Goal: Information Seeking & Learning: Learn about a topic

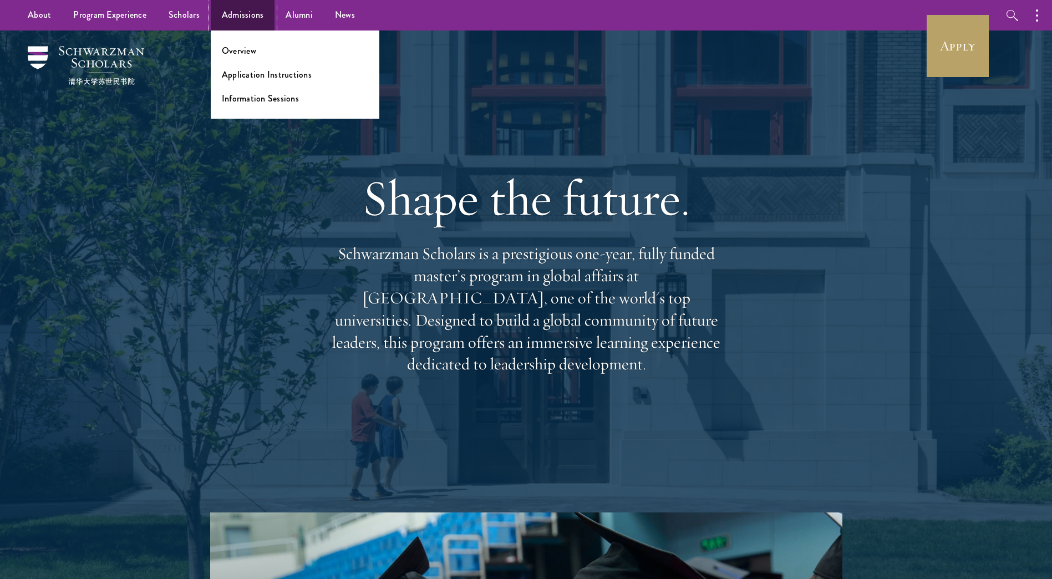
click at [242, 13] on link "Admissions" at bounding box center [243, 15] width 64 height 31
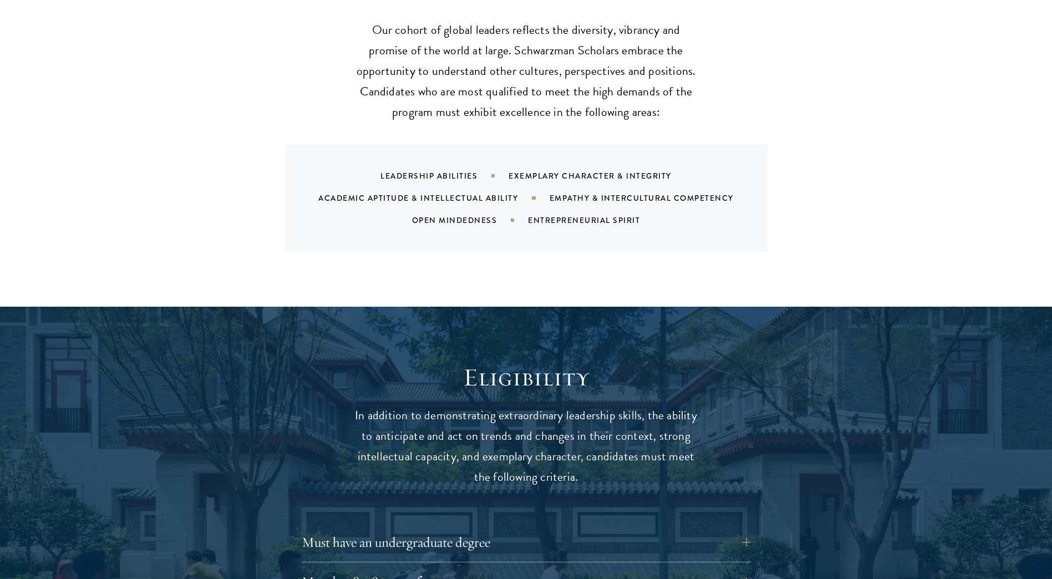
scroll to position [1331, 0]
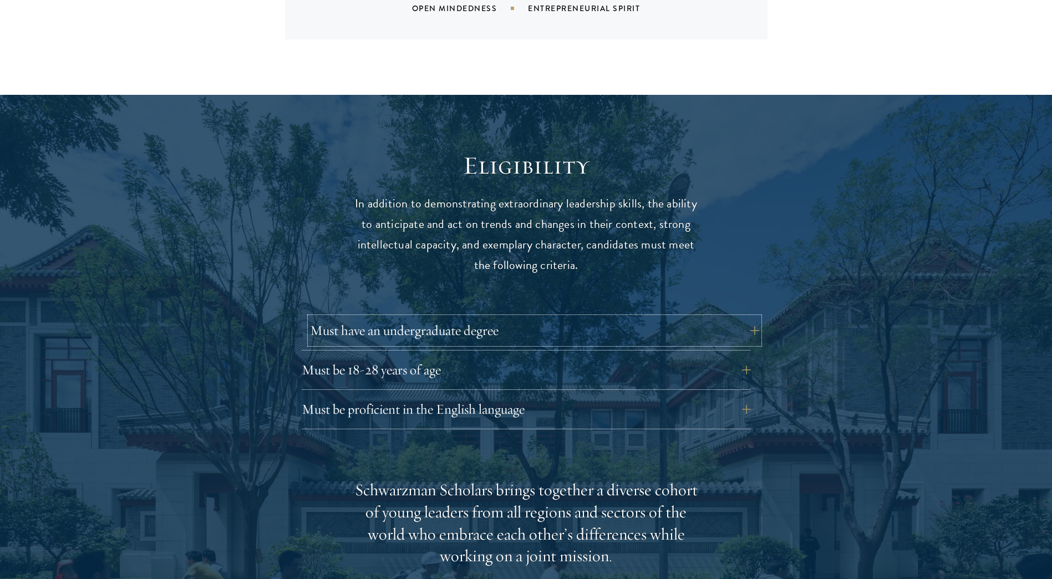
click at [531, 317] on button "Must have an undergraduate degree" at bounding box center [534, 330] width 449 height 27
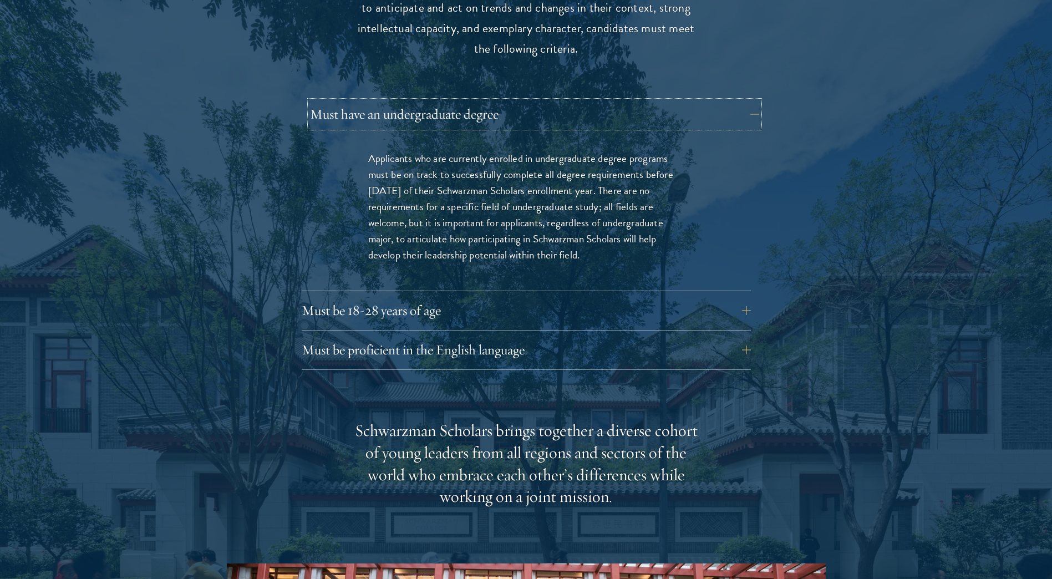
scroll to position [1553, 0]
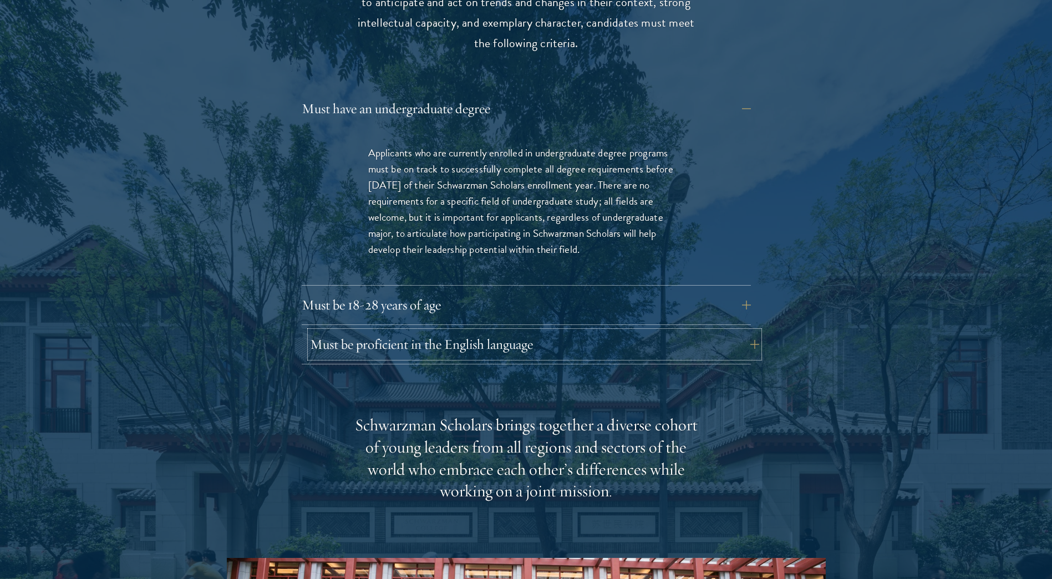
click at [528, 331] on button "Must be proficient in the English language" at bounding box center [534, 344] width 449 height 27
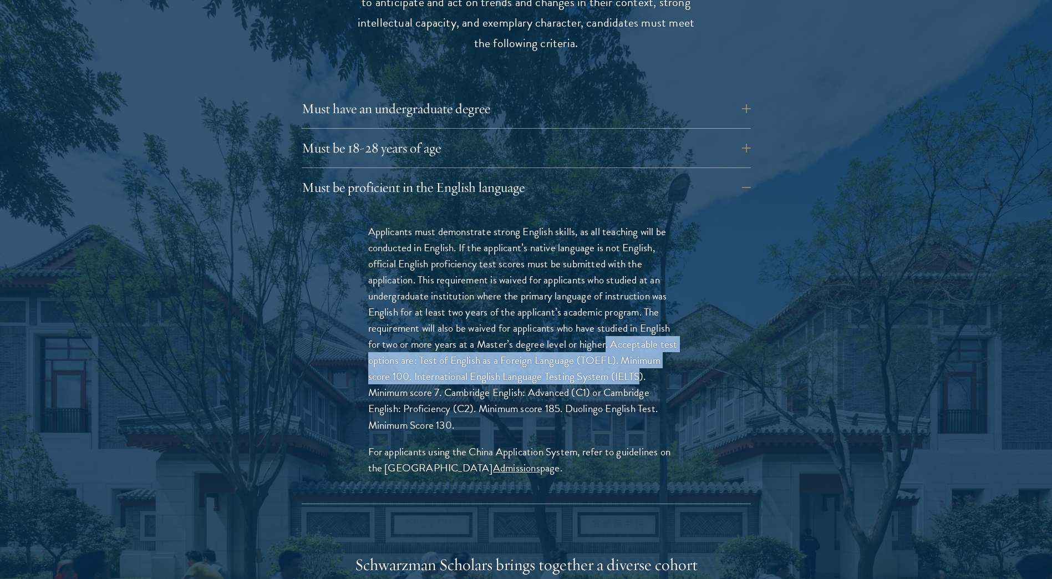
drag, startPoint x: 607, startPoint y: 320, endPoint x: 642, endPoint y: 352, distance: 47.5
click at [642, 352] on p "Applicants must demonstrate strong English skills, as all teaching will be cond…" at bounding box center [526, 329] width 316 height 210
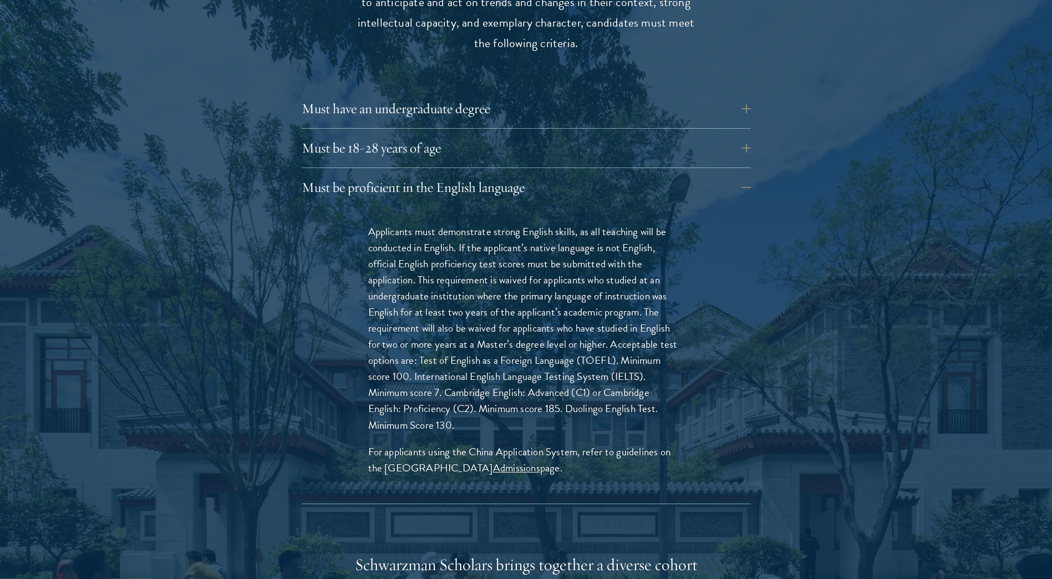
click at [444, 235] on p "Applicants must demonstrate strong English skills, as all teaching will be cond…" at bounding box center [526, 329] width 316 height 210
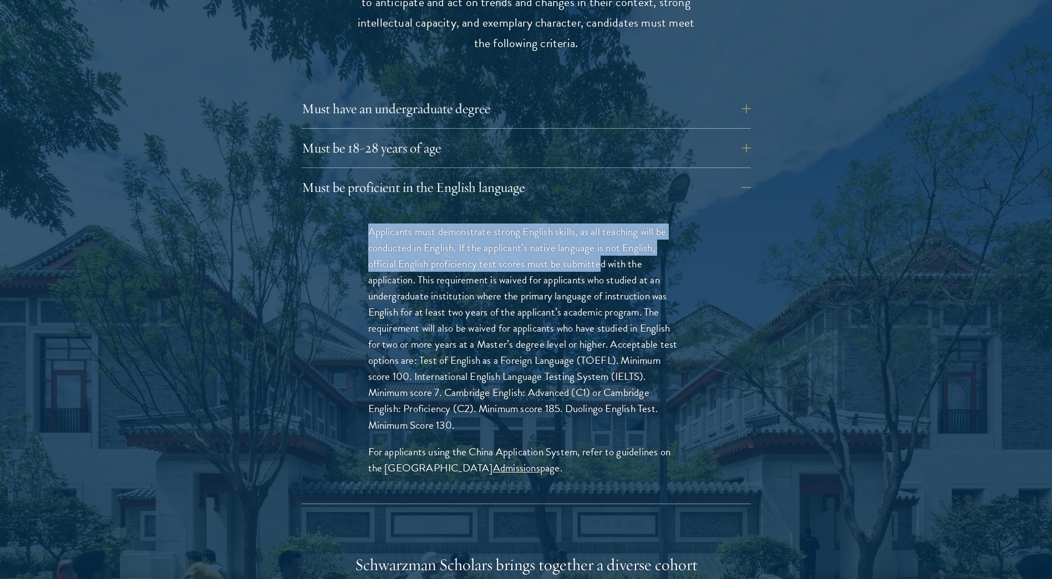
drag, startPoint x: 367, startPoint y: 211, endPoint x: 602, endPoint y: 247, distance: 237.4
click at [602, 247] on div "Applicants must demonstrate strong English skills, as all teaching will be cond…" at bounding box center [526, 355] width 383 height 297
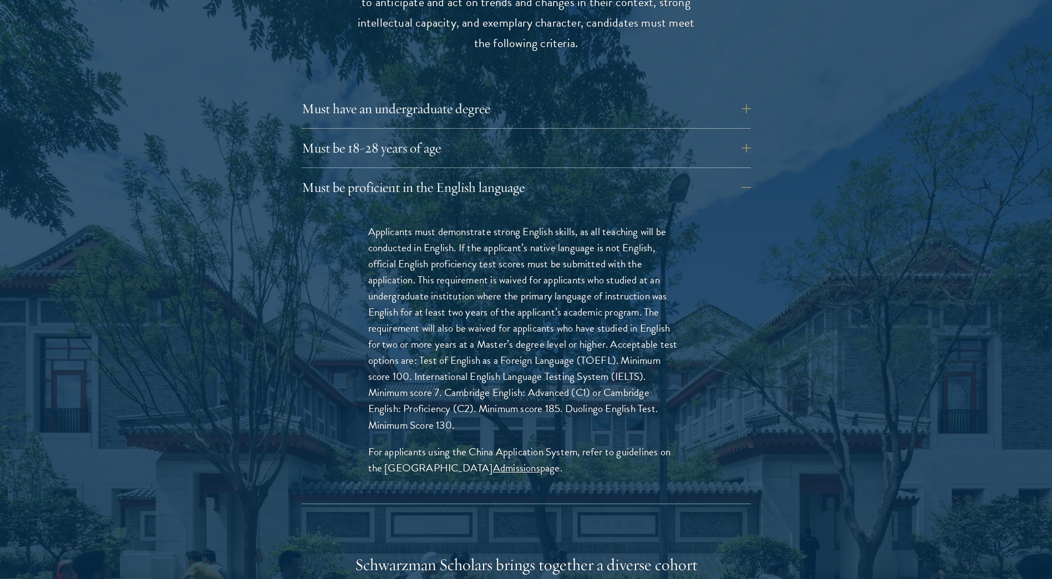
drag, startPoint x: 602, startPoint y: 247, endPoint x: 636, endPoint y: 278, distance: 45.9
click at [636, 278] on p "Applicants must demonstrate strong English skills, as all teaching will be cond…" at bounding box center [526, 329] width 316 height 210
drag, startPoint x: 404, startPoint y: 290, endPoint x: 621, endPoint y: 296, distance: 217.0
click at [621, 296] on p "Applicants must demonstrate strong English skills, as all teaching will be cond…" at bounding box center [526, 329] width 316 height 210
drag, startPoint x: 621, startPoint y: 296, endPoint x: 627, endPoint y: 314, distance: 19.3
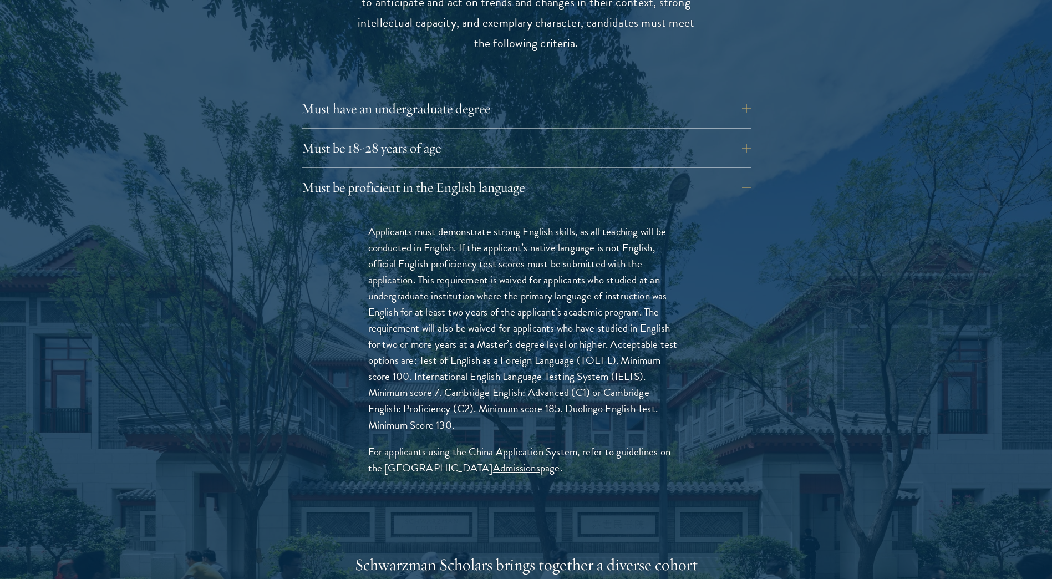
click at [627, 314] on p "Applicants must demonstrate strong English skills, as all teaching will be cond…" at bounding box center [526, 329] width 316 height 210
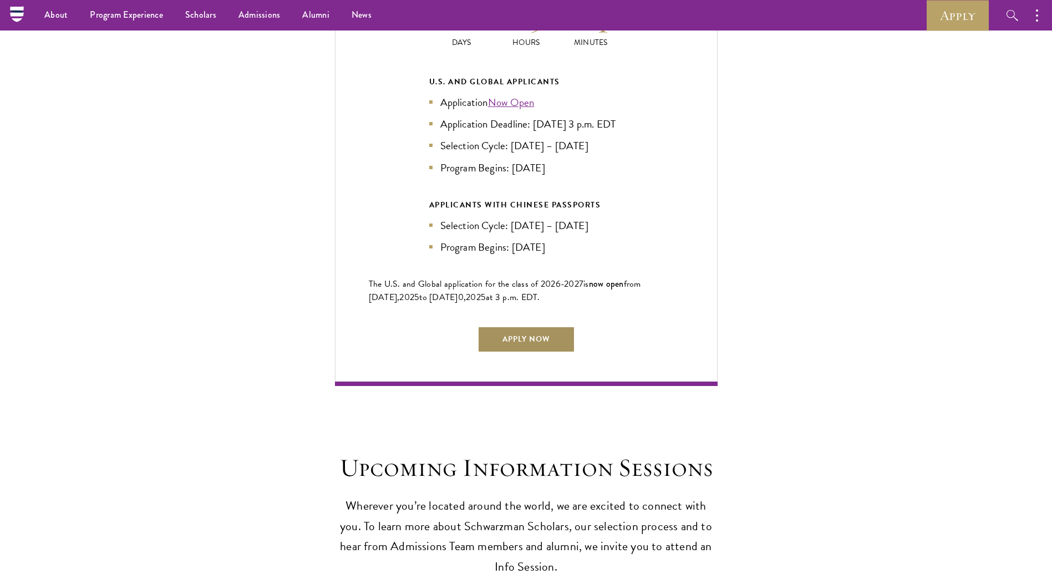
scroll to position [2774, 0]
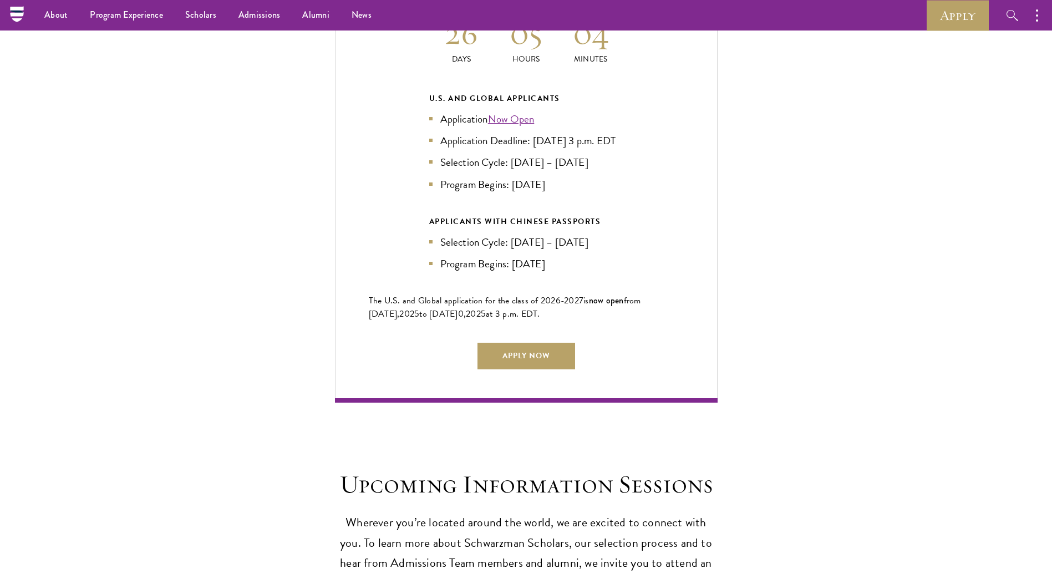
drag, startPoint x: 535, startPoint y: 114, endPoint x: 608, endPoint y: 134, distance: 75.8
click at [608, 134] on li "Application Deadline: Sept 10, 2025 at 3 p.m. EDT" at bounding box center [526, 141] width 194 height 16
drag, startPoint x: 608, startPoint y: 134, endPoint x: 628, endPoint y: 166, distance: 37.9
click at [628, 166] on div "Current Selection Cycle: Countdown to September 10, 2025 Application Deadline 2…" at bounding box center [526, 166] width 383 height 472
drag, startPoint x: 562, startPoint y: 179, endPoint x: 511, endPoint y: 176, distance: 51.1
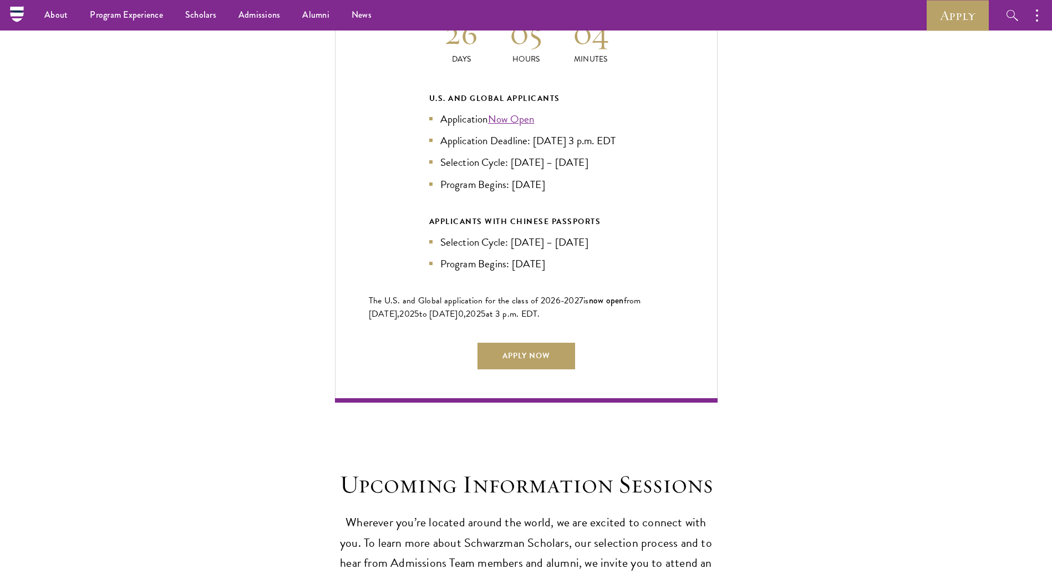
click at [511, 176] on li "Program Begins: Aug 2026" at bounding box center [526, 184] width 194 height 16
click at [778, 312] on div "Current Selection Cycle: Countdown to September 10, 2025 Application Deadline 2…" at bounding box center [525, 166] width 941 height 472
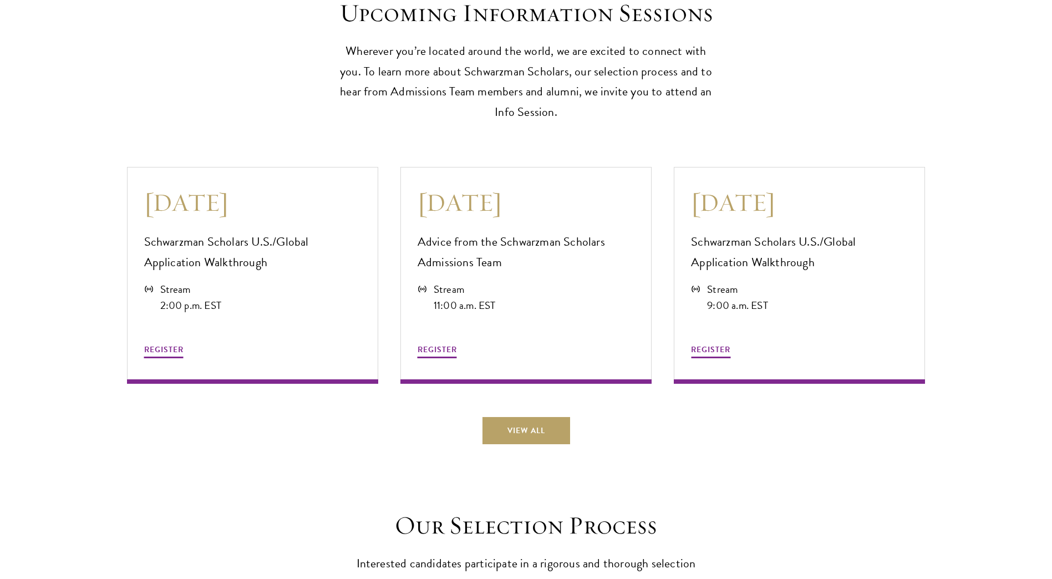
scroll to position [3273, 0]
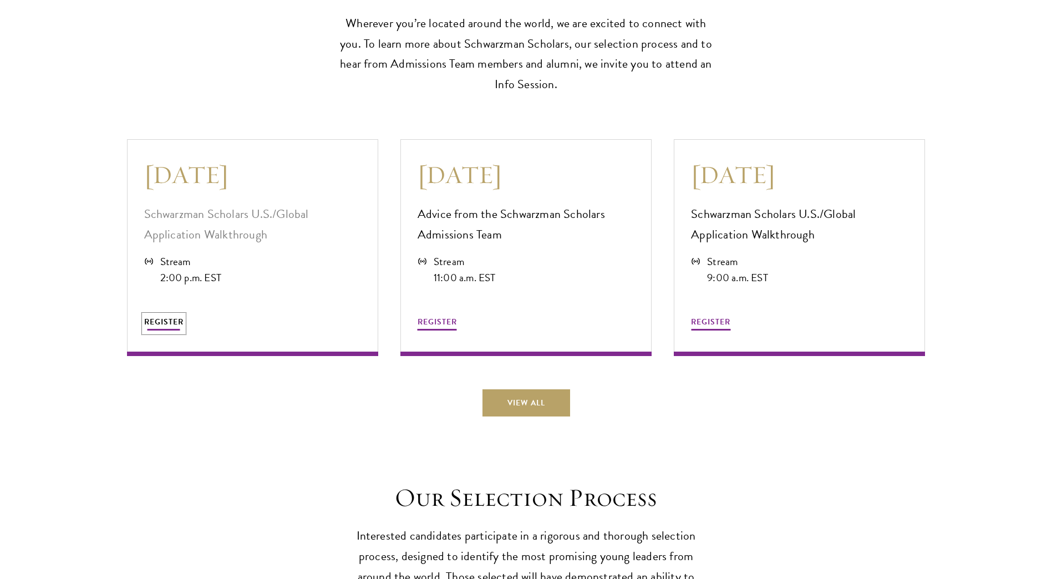
click at [180, 322] on button "REGISTER" at bounding box center [163, 323] width 39 height 17
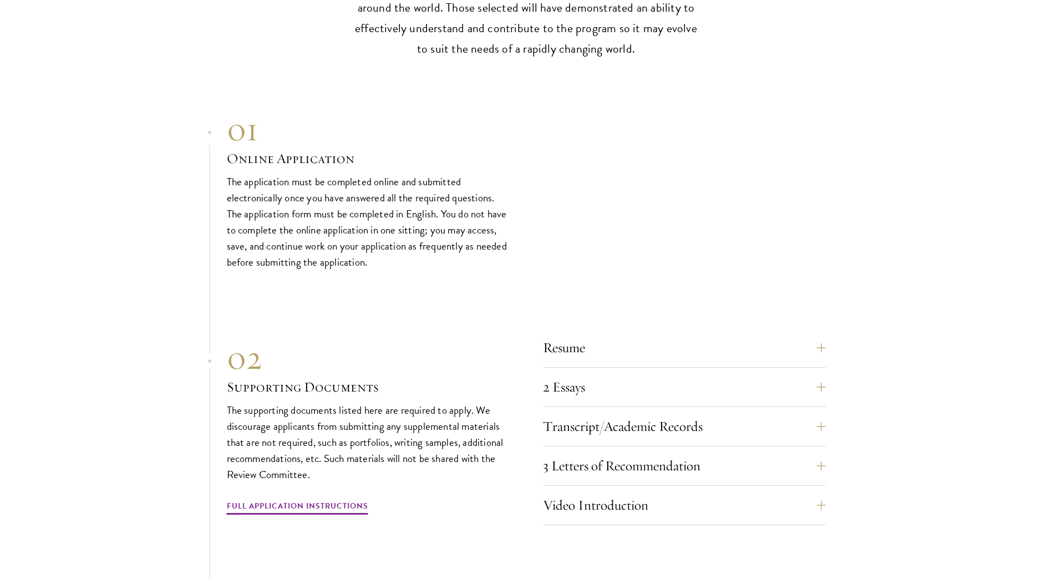
scroll to position [3883, 0]
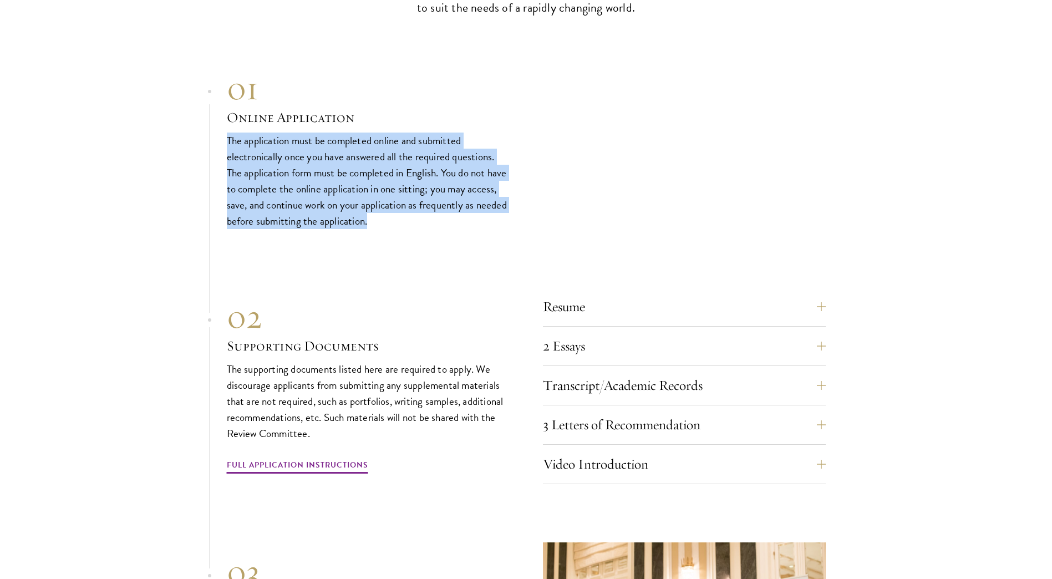
drag, startPoint x: 229, startPoint y: 133, endPoint x: 418, endPoint y: 219, distance: 208.5
click at [418, 219] on p "The application must be completed online and submitted electronically once you …" at bounding box center [368, 181] width 283 height 97
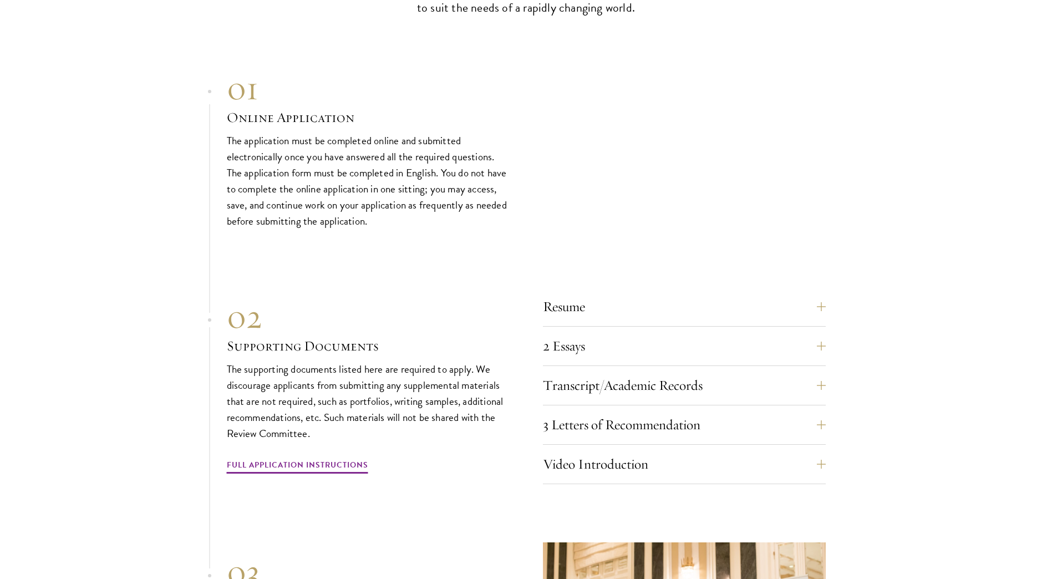
drag, startPoint x: 418, startPoint y: 219, endPoint x: 410, endPoint y: 255, distance: 36.9
click at [410, 255] on div "01 Online Application 01 Online Application The application must be completed o…" at bounding box center [526, 411] width 599 height 687
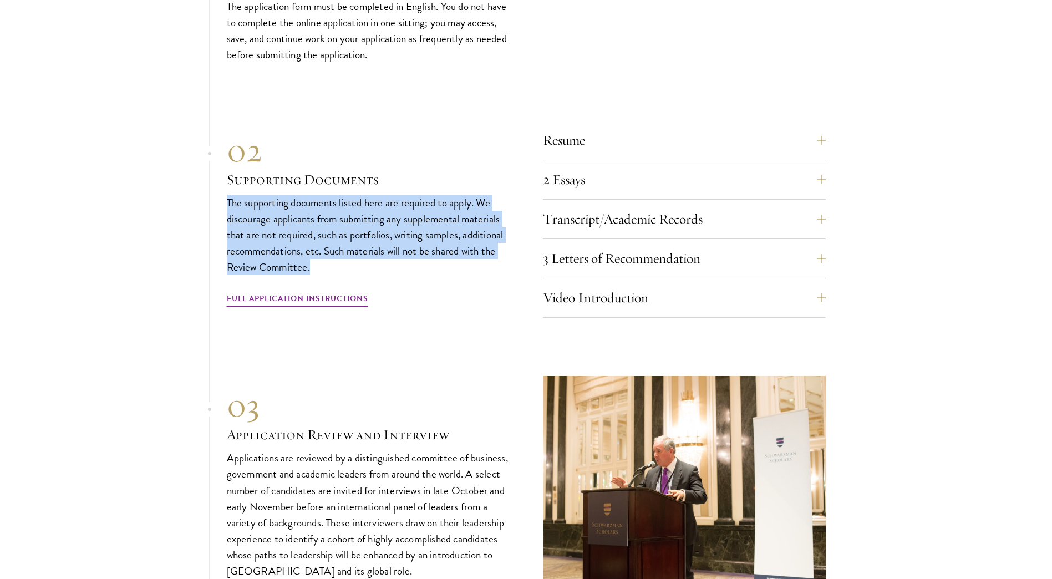
drag, startPoint x: 226, startPoint y: 191, endPoint x: 327, endPoint y: 260, distance: 122.6
click at [327, 260] on section "01 Online Application 01 Online Application The application must be completed o…" at bounding box center [526, 245] width 1052 height 687
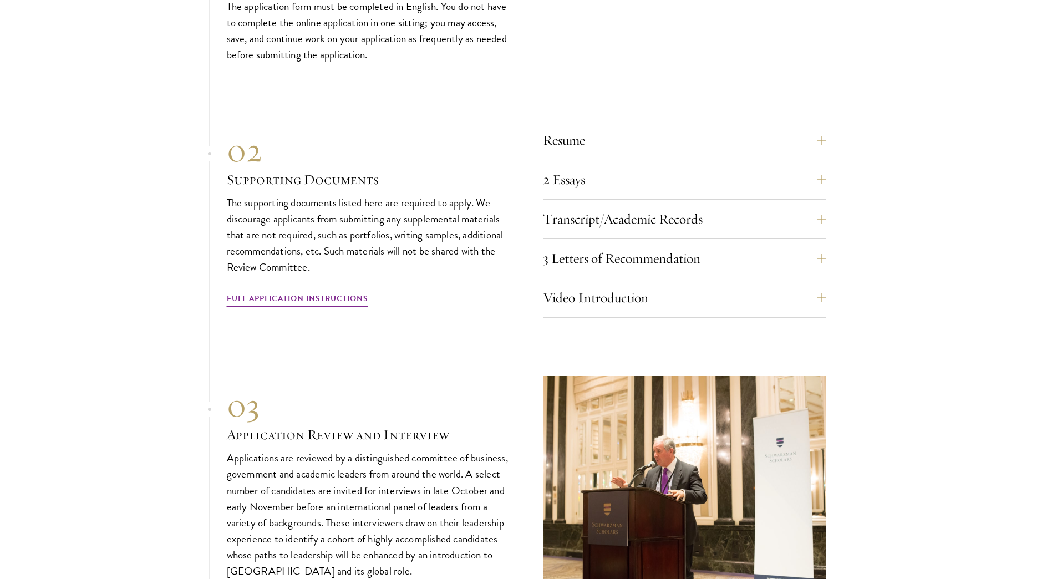
drag, startPoint x: 327, startPoint y: 260, endPoint x: 453, endPoint y: 271, distance: 126.4
click at [453, 271] on div "02 Supporting Documents The supporting documents listed here are required to ap…" at bounding box center [368, 219] width 283 height 179
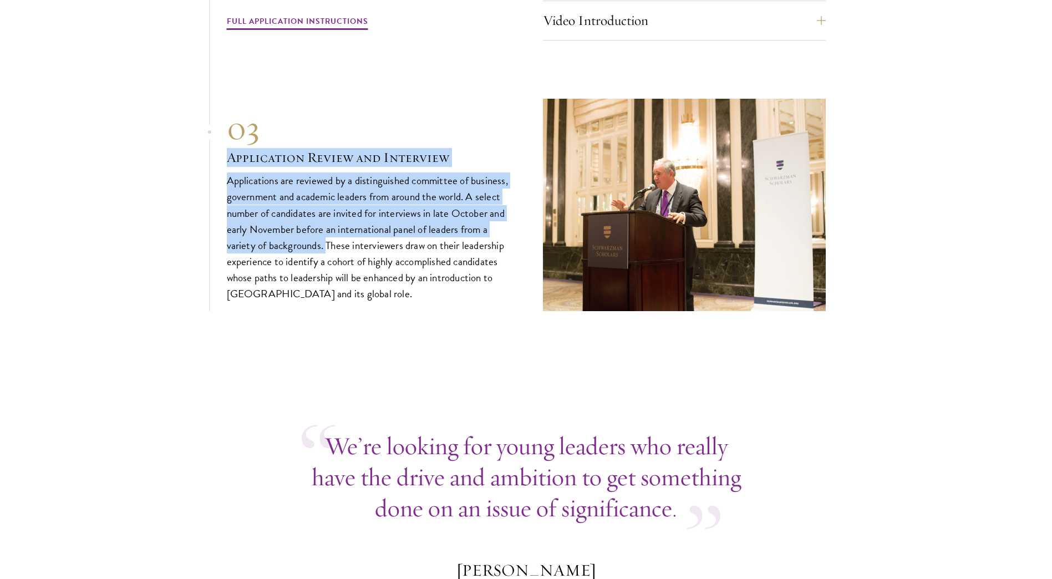
drag, startPoint x: 226, startPoint y: 153, endPoint x: 326, endPoint y: 241, distance: 132.9
click at [326, 241] on div "03 Application Review and Interview Applications are reviewed by a distinguishe…" at bounding box center [368, 205] width 283 height 194
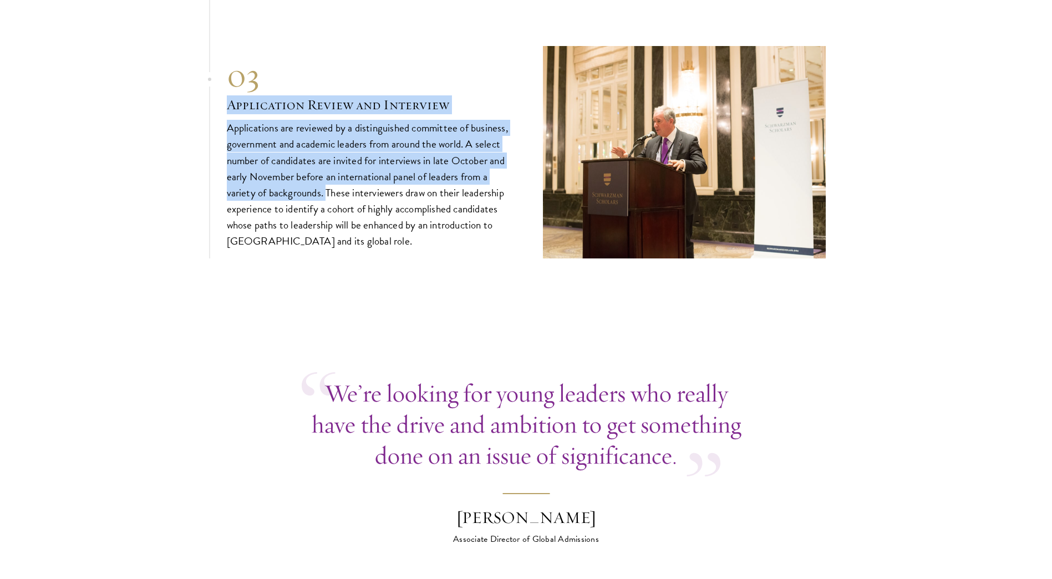
scroll to position [4493, 0]
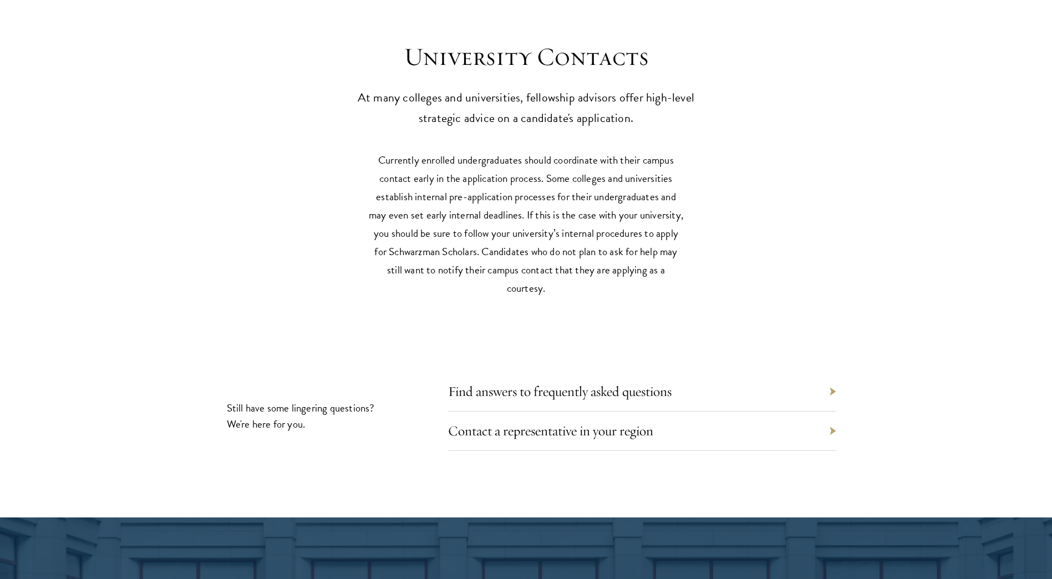
scroll to position [5381, 0]
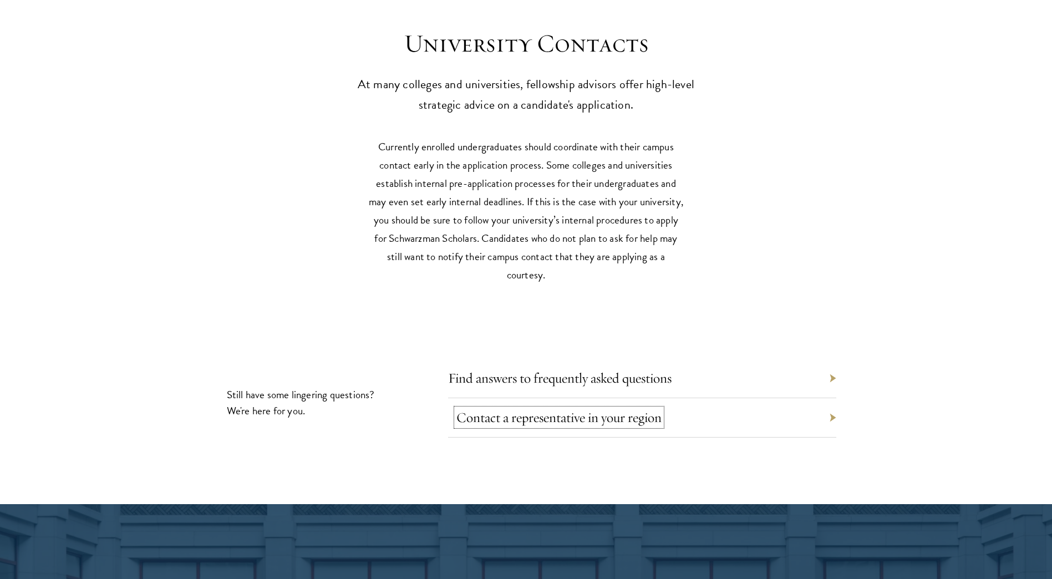
click at [635, 413] on link "Contact a representative in your region" at bounding box center [559, 417] width 205 height 17
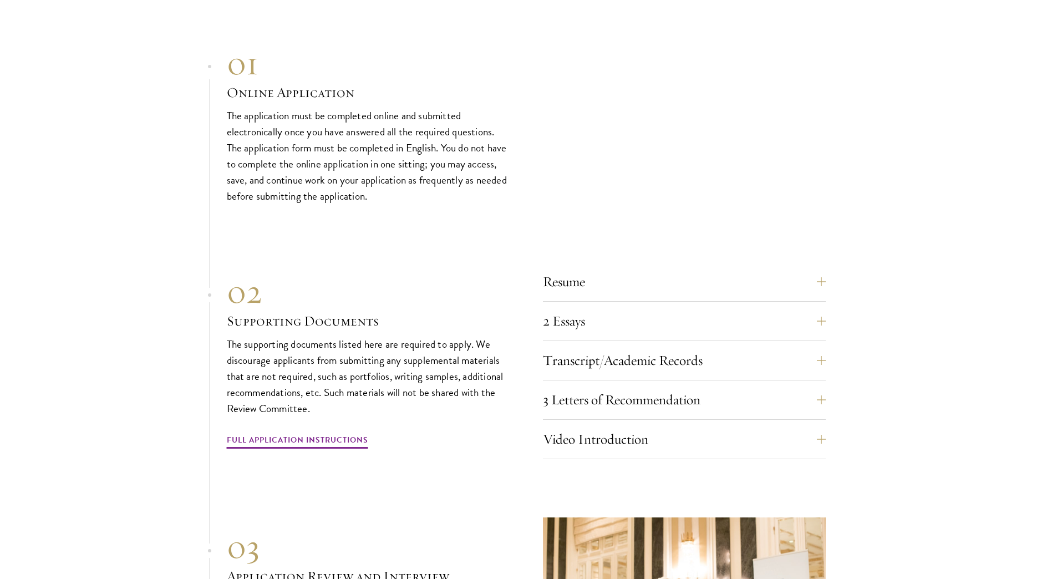
scroll to position [3939, 0]
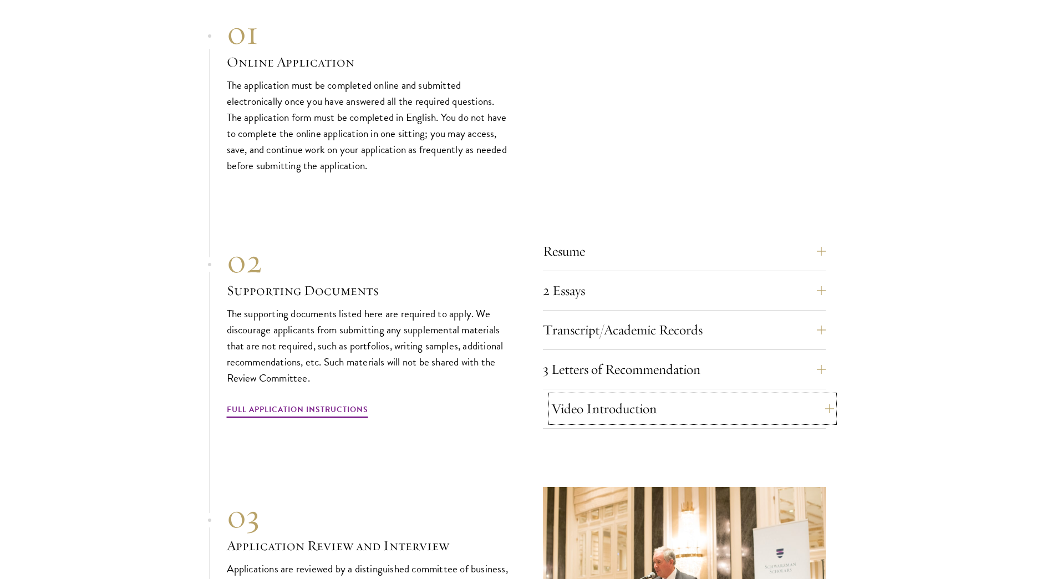
click at [645, 399] on button "Video Introduction" at bounding box center [692, 409] width 283 height 27
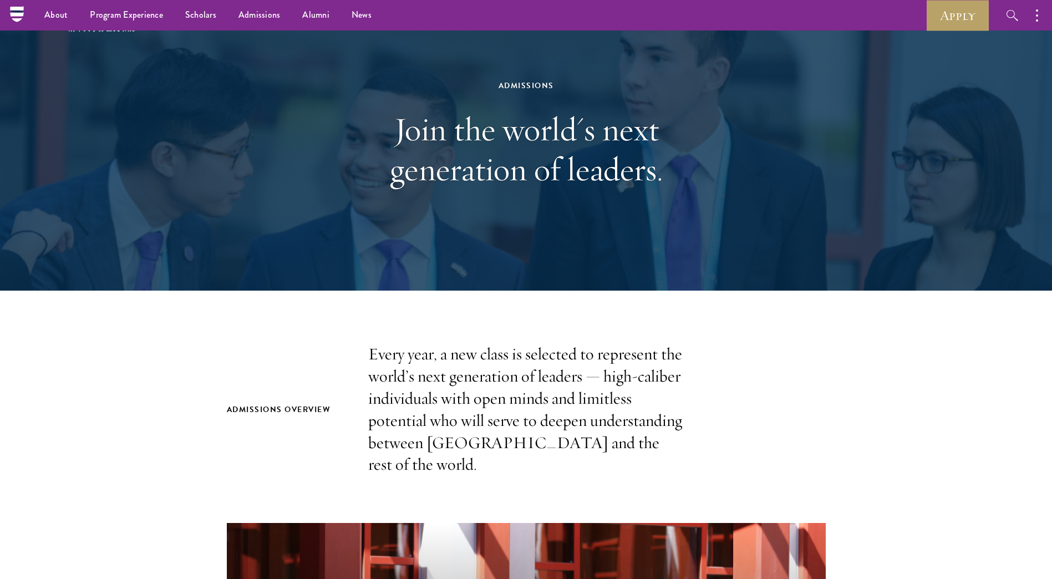
scroll to position [0, 0]
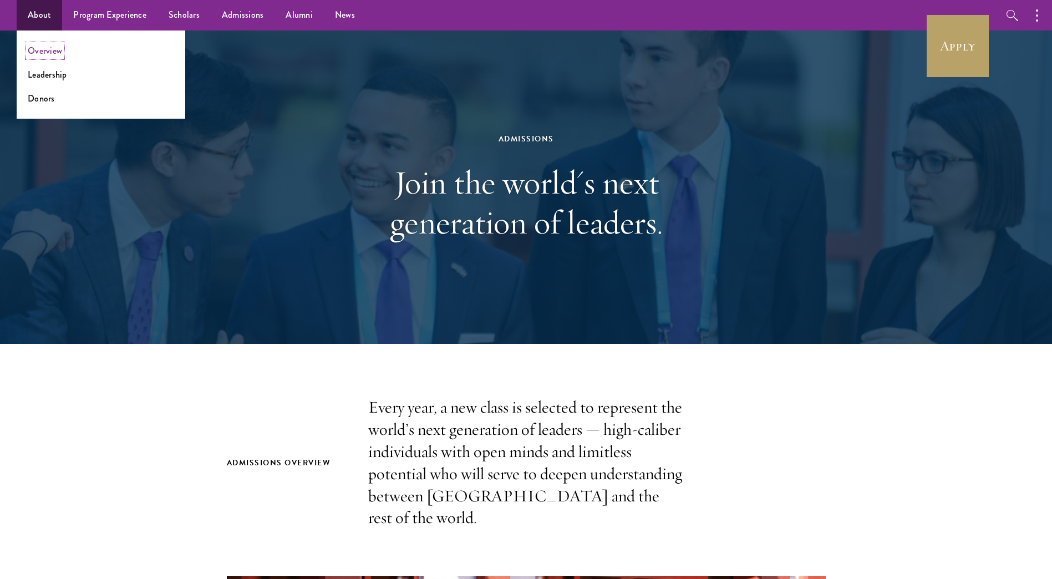
click at [51, 54] on link "Overview" at bounding box center [45, 50] width 34 height 13
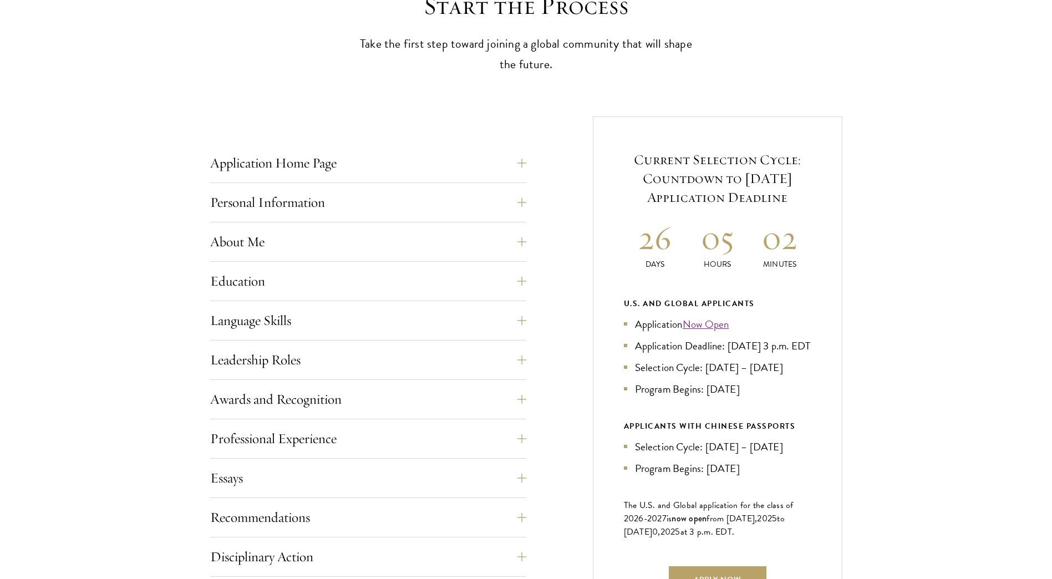
scroll to position [333, 0]
click at [528, 157] on button "Application Home Page" at bounding box center [377, 162] width 316 height 27
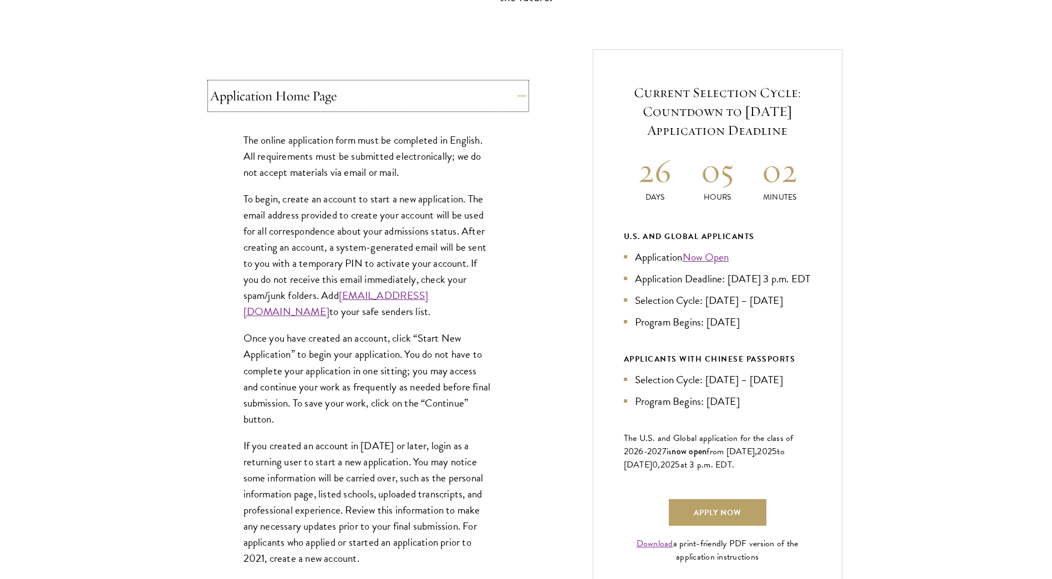
scroll to position [444, 0]
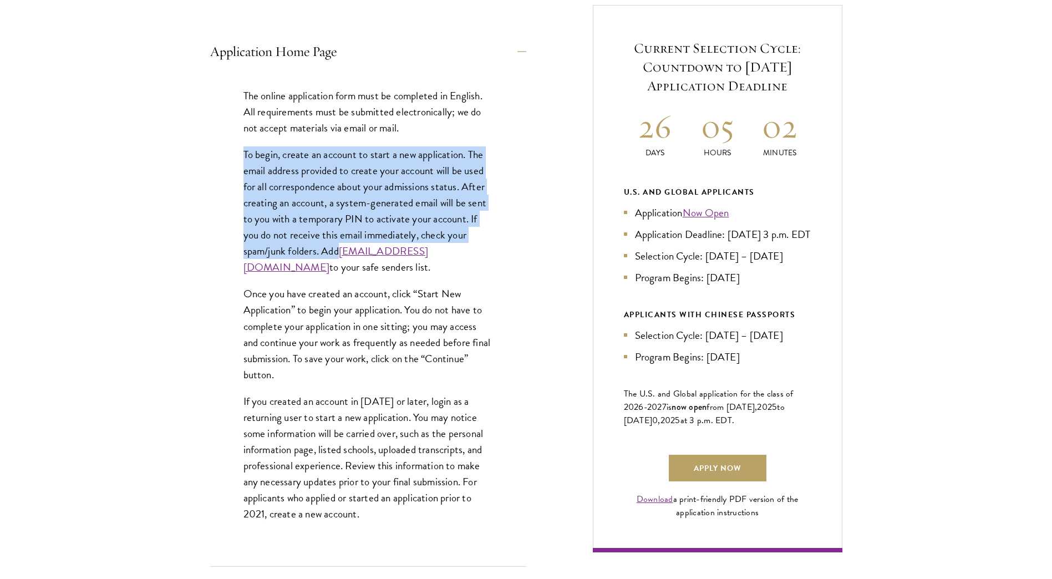
drag, startPoint x: 242, startPoint y: 155, endPoint x: 493, endPoint y: 246, distance: 266.4
click at [493, 246] on div "The online application form must be completed in English. All requirements must…" at bounding box center [368, 310] width 316 height 479
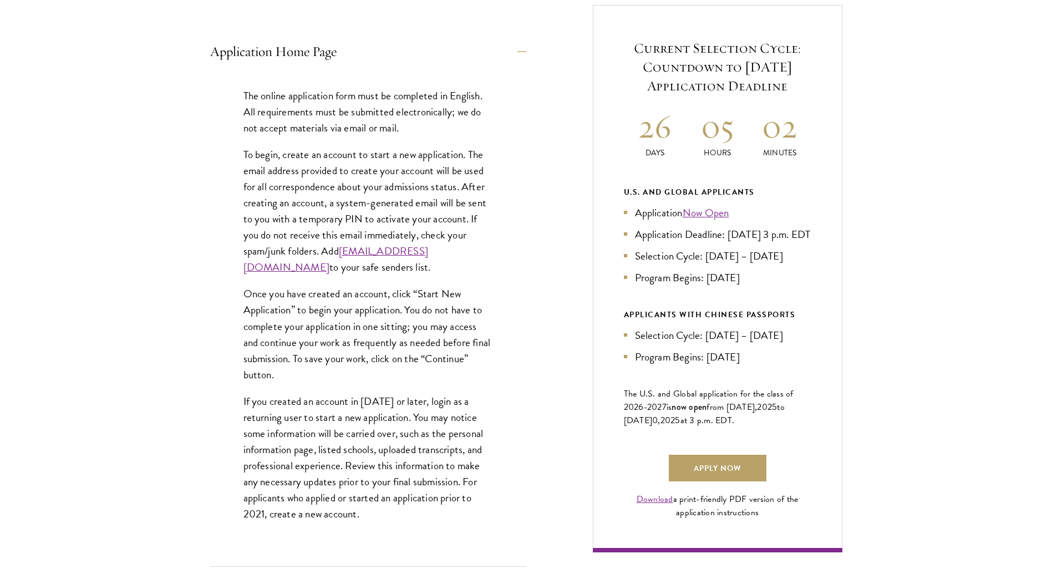
drag, startPoint x: 493, startPoint y: 246, endPoint x: 548, endPoint y: 291, distance: 71.0
click at [548, 291] on div "Application Home Page The online application form must be completed in English.…" at bounding box center [526, 581] width 632 height 1153
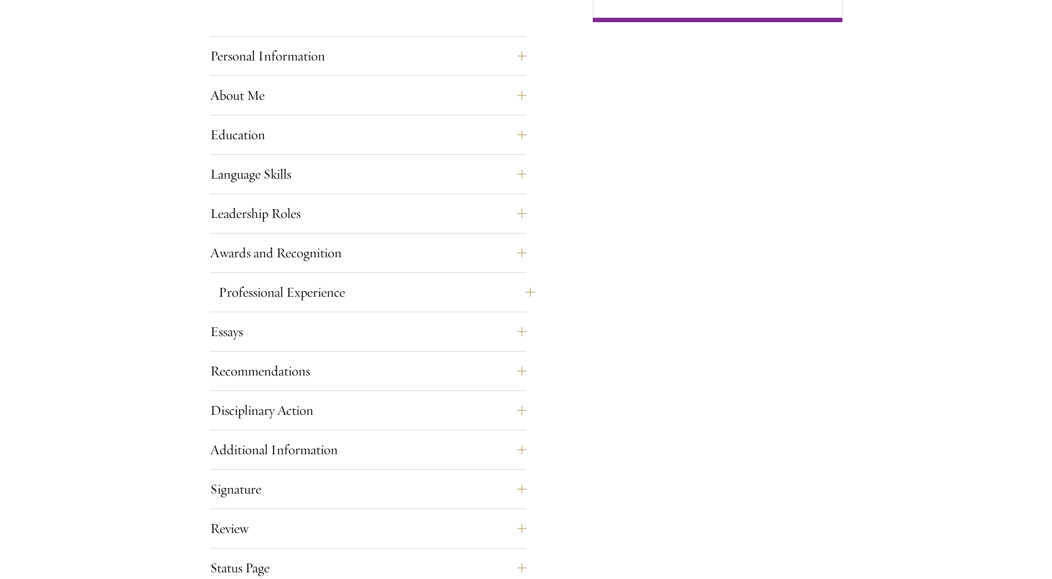
scroll to position [999, 0]
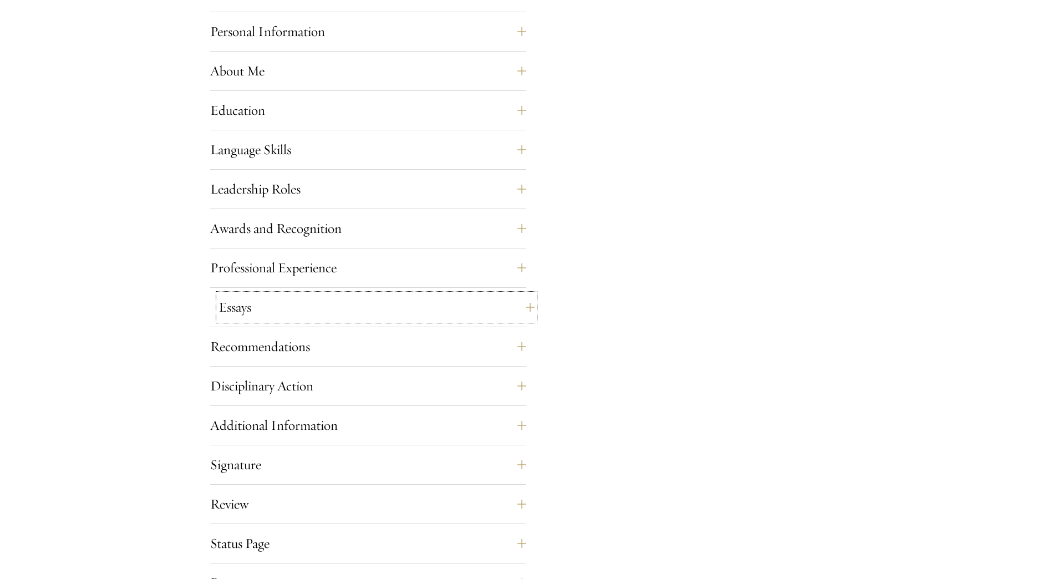
click at [338, 312] on button "Essays" at bounding box center [377, 307] width 316 height 27
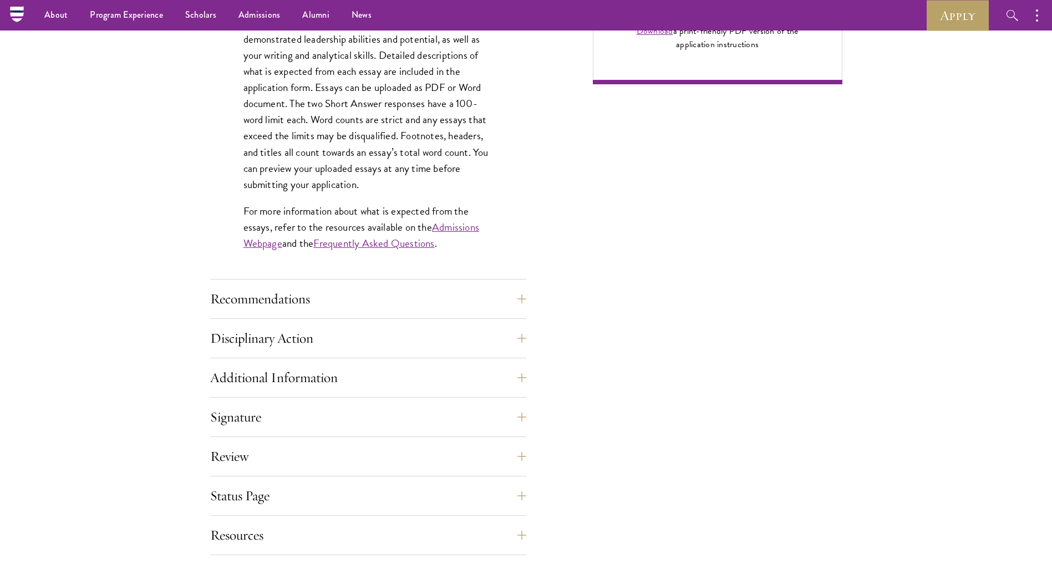
scroll to position [777, 0]
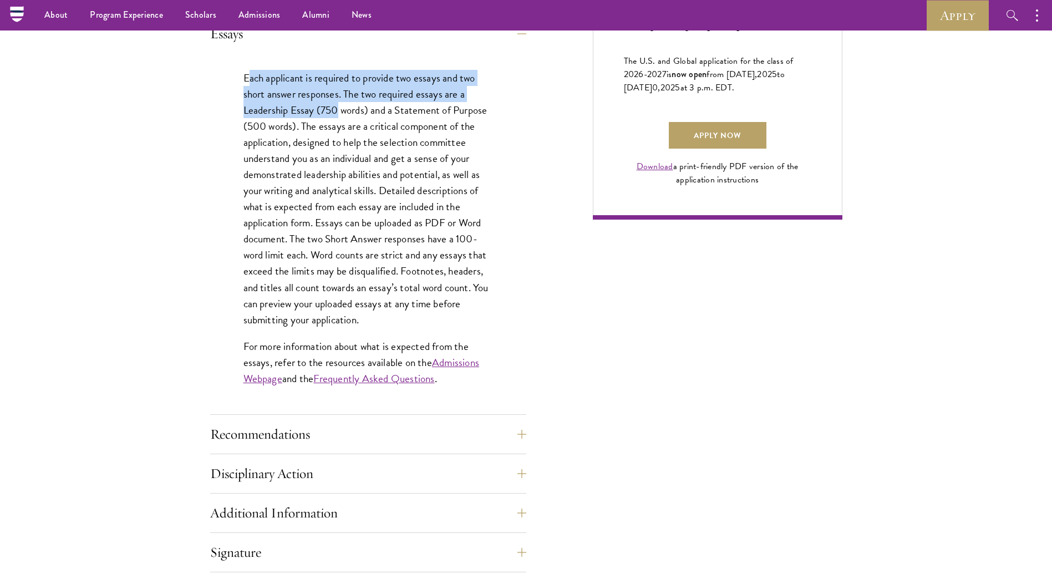
drag, startPoint x: 251, startPoint y: 75, endPoint x: 338, endPoint y: 117, distance: 96.8
click at [338, 117] on p "Each applicant is required to provide two essays and two short answer responses…" at bounding box center [369, 199] width 250 height 258
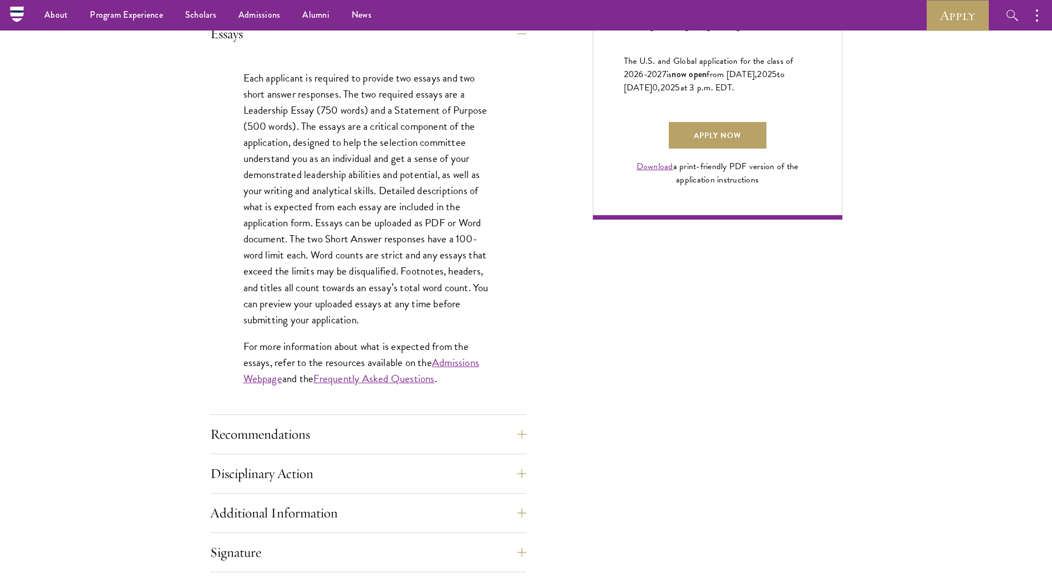
drag, startPoint x: 338, startPoint y: 117, endPoint x: 374, endPoint y: 150, distance: 49.1
click at [374, 150] on p "Each applicant is required to provide two essays and two short answer responses…" at bounding box center [369, 199] width 250 height 258
drag, startPoint x: 393, startPoint y: 130, endPoint x: 377, endPoint y: 149, distance: 24.4
click at [377, 149] on p "Each applicant is required to provide two essays and two short answer responses…" at bounding box center [369, 199] width 250 height 258
drag, startPoint x: 377, startPoint y: 149, endPoint x: 382, endPoint y: 179, distance: 30.9
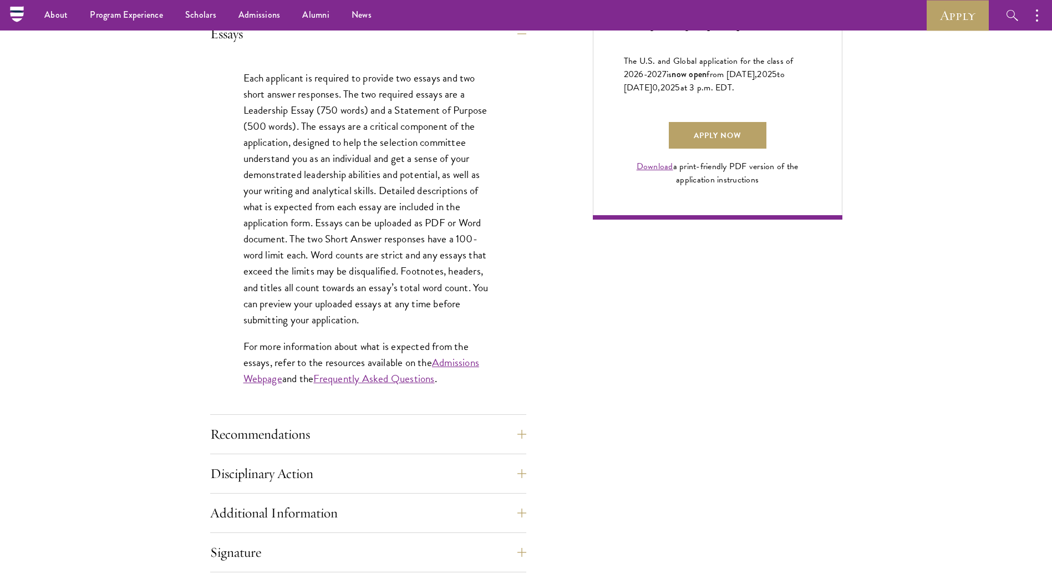
click at [382, 179] on p "Each applicant is required to provide two essays and two short answer responses…" at bounding box center [369, 199] width 250 height 258
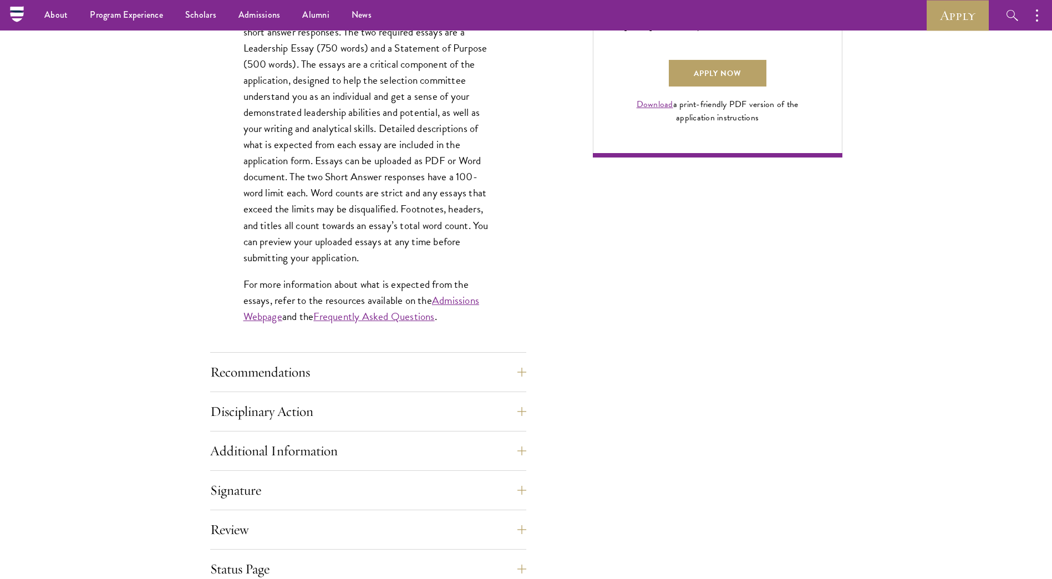
scroll to position [943, 0]
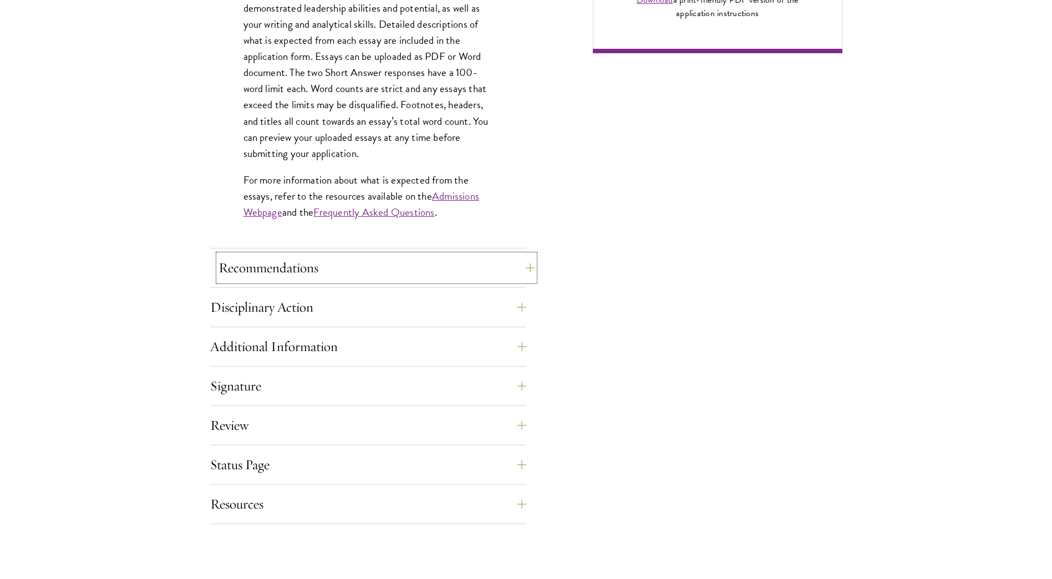
click at [473, 272] on button "Recommendations" at bounding box center [377, 268] width 316 height 27
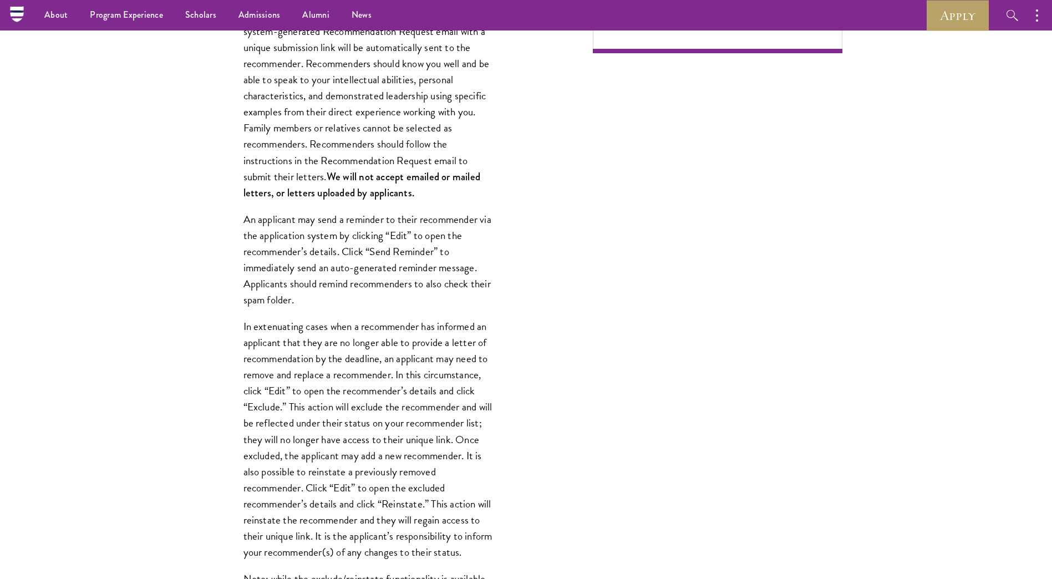
scroll to position [721, 0]
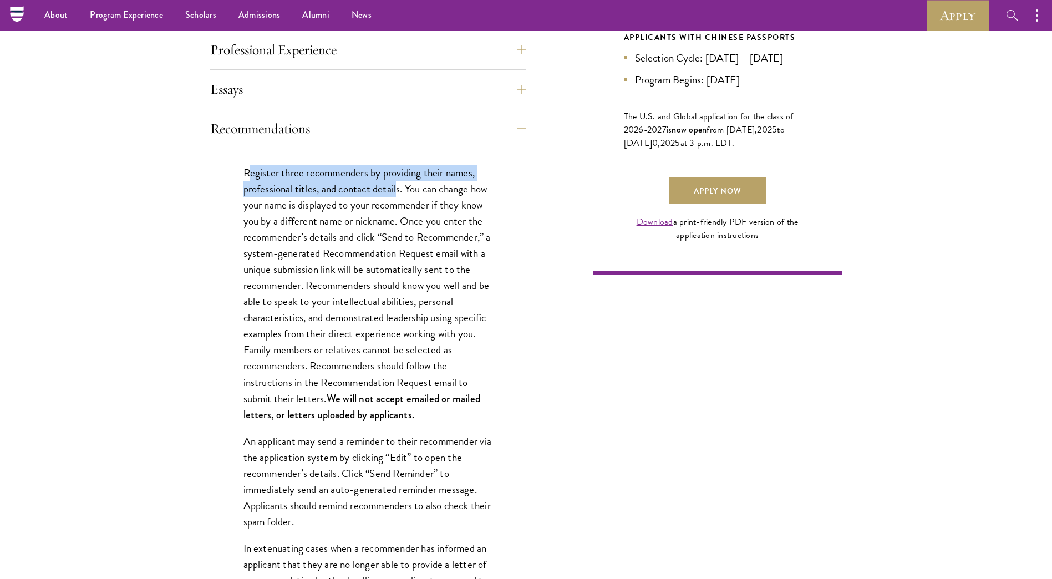
drag, startPoint x: 249, startPoint y: 169, endPoint x: 397, endPoint y: 194, distance: 150.7
click at [397, 194] on p "Register three recommenders by providing their names, professional titles, and …" at bounding box center [369, 294] width 250 height 258
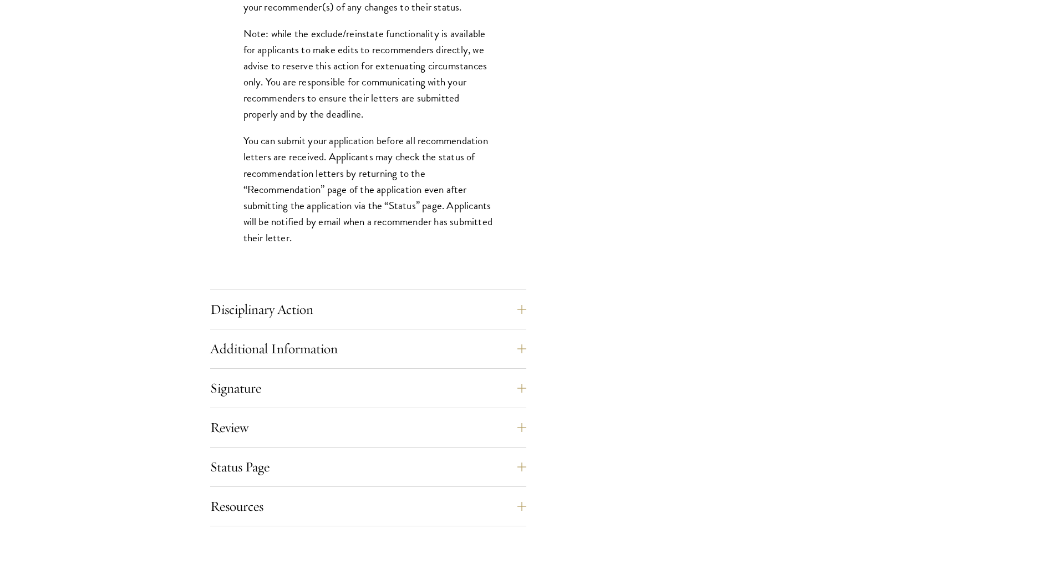
scroll to position [1553, 0]
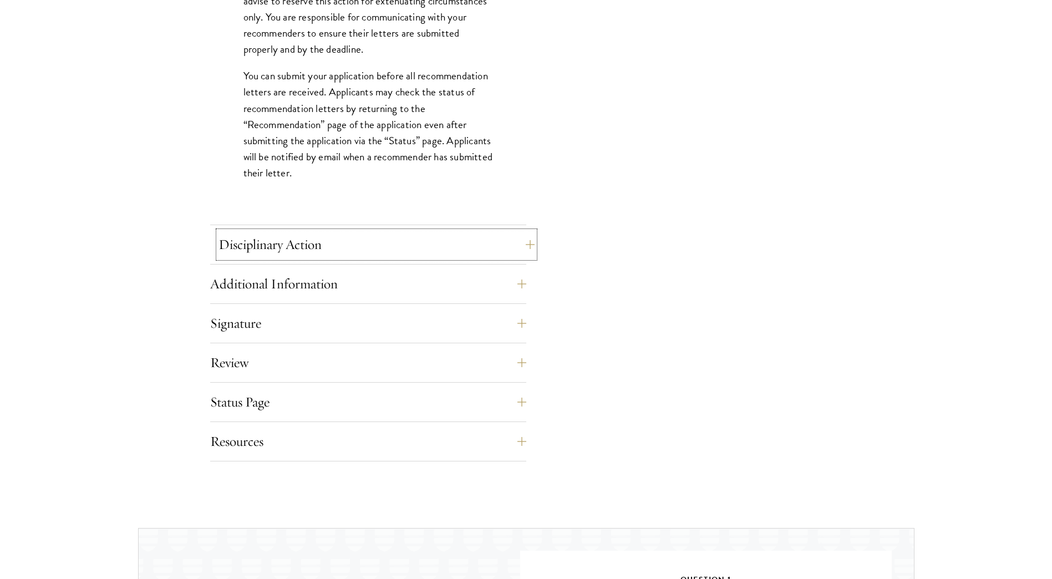
click at [370, 239] on button "Disciplinary Action" at bounding box center [377, 244] width 316 height 27
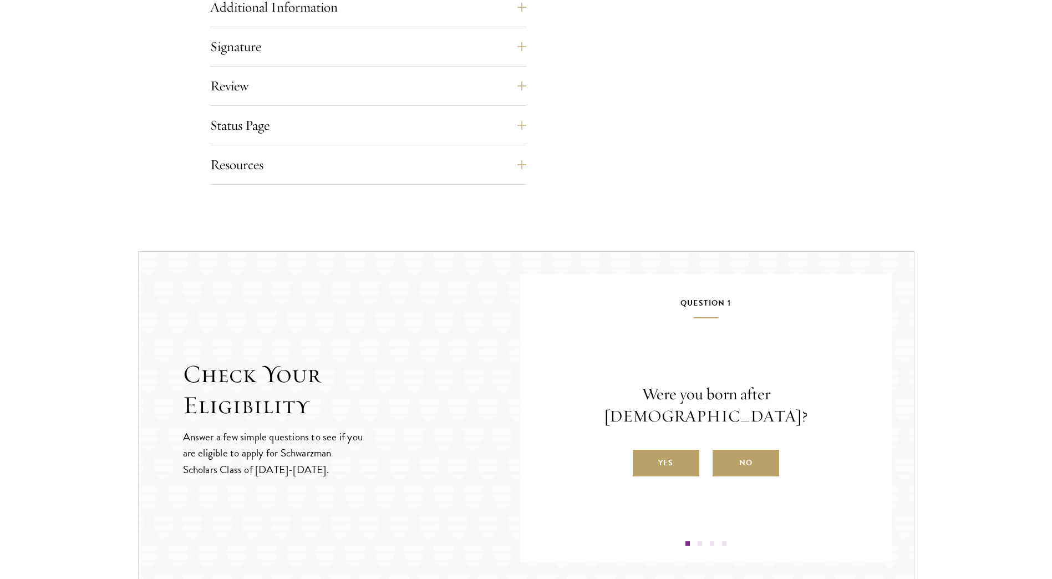
scroll to position [1109, 0]
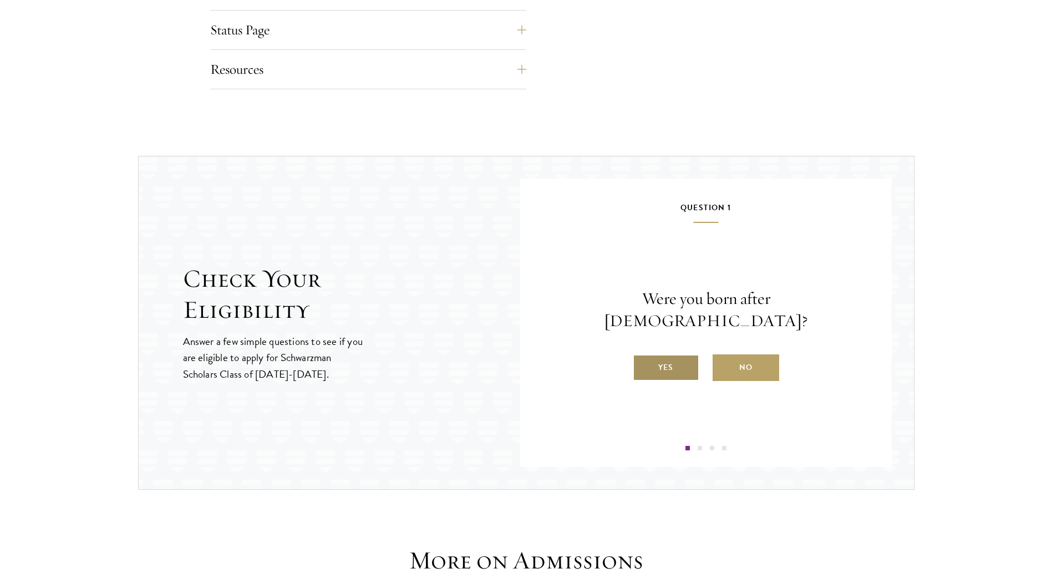
click at [682, 359] on label "Yes" at bounding box center [666, 367] width 67 height 27
click at [643, 359] on input "Yes" at bounding box center [638, 361] width 10 height 10
click at [663, 368] on label "Yes" at bounding box center [666, 367] width 67 height 27
click at [643, 366] on input "Yes" at bounding box center [638, 361] width 10 height 10
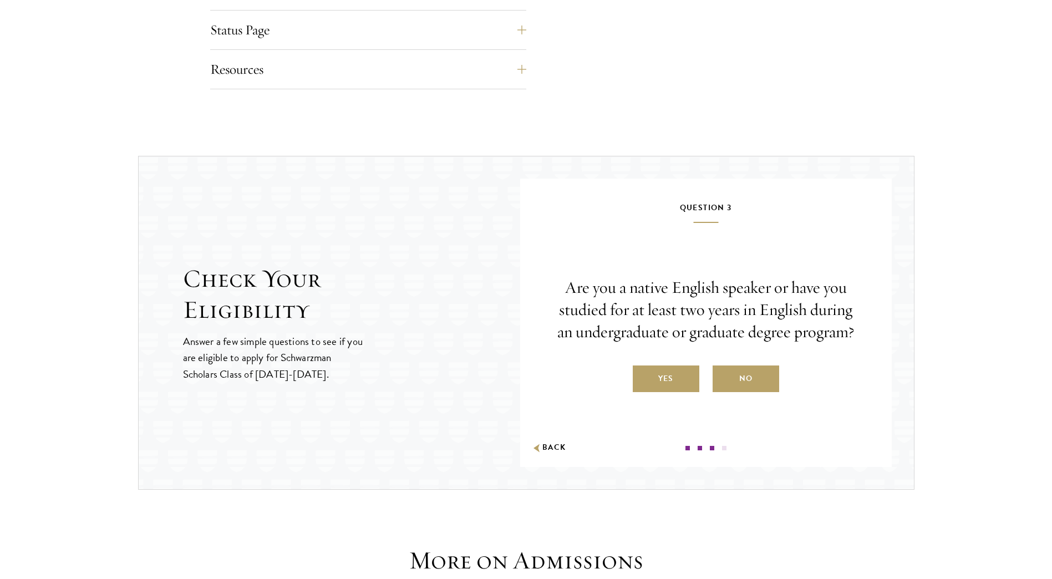
click at [663, 368] on label "Yes" at bounding box center [666, 379] width 67 height 27
click at [643, 368] on input "Yes" at bounding box center [638, 372] width 10 height 10
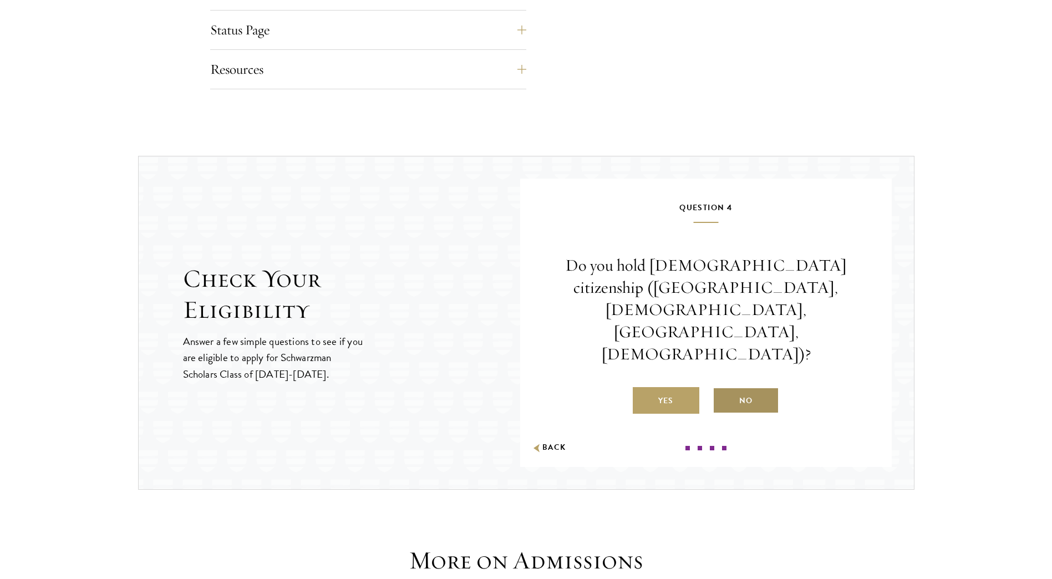
click at [747, 387] on label "No" at bounding box center [746, 400] width 67 height 27
click at [723, 389] on input "No" at bounding box center [718, 394] width 10 height 10
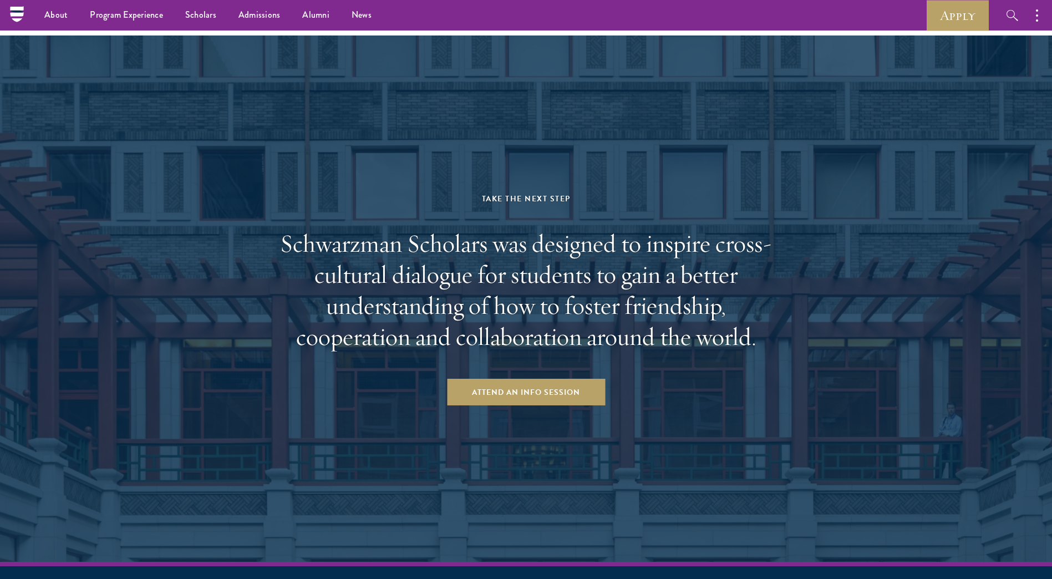
scroll to position [2256, 0]
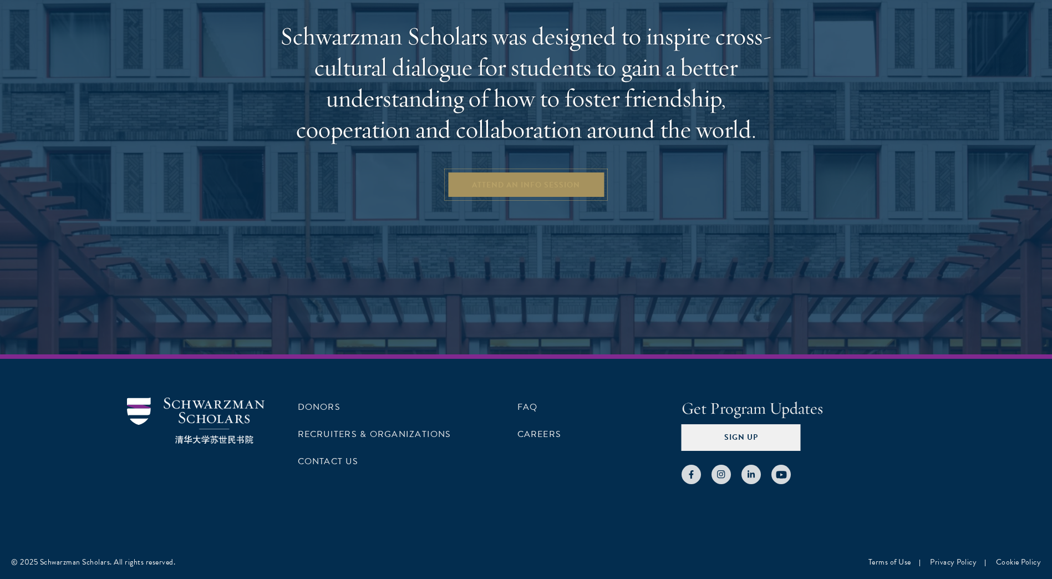
click at [554, 187] on link "Attend an Info Session" at bounding box center [526, 184] width 158 height 27
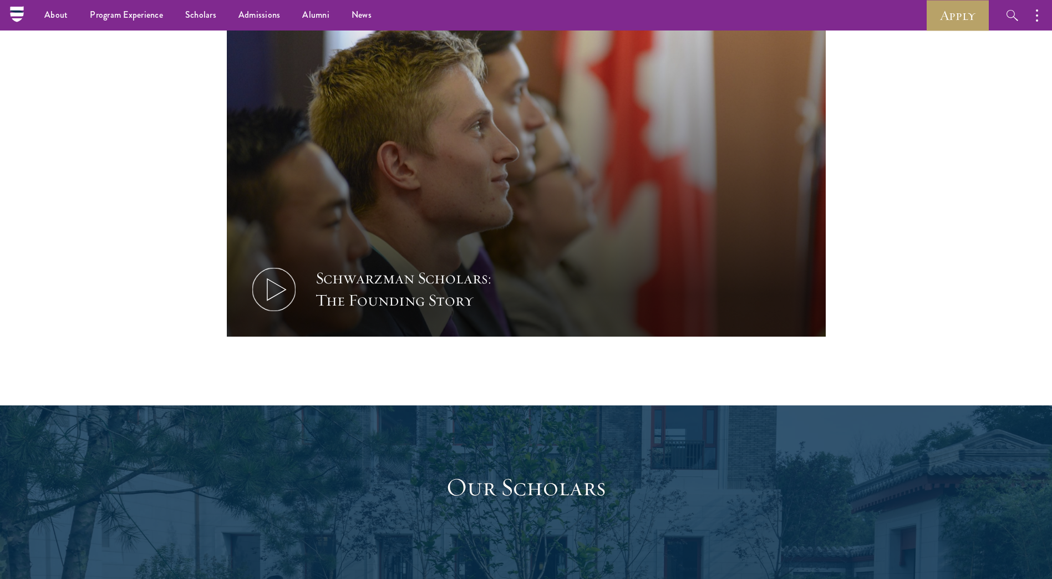
scroll to position [1442, 0]
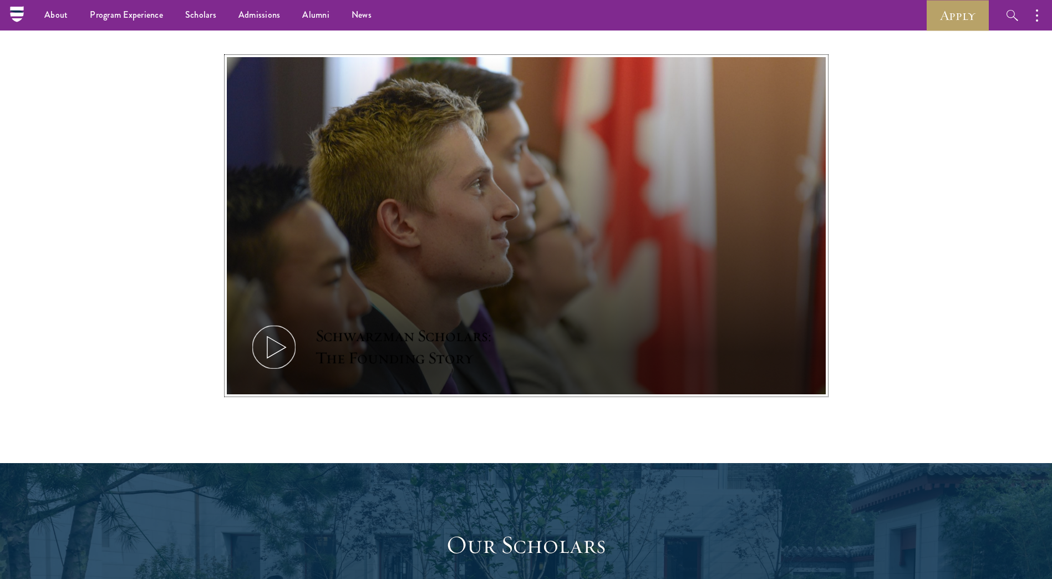
click at [266, 322] on icon at bounding box center [274, 347] width 50 height 50
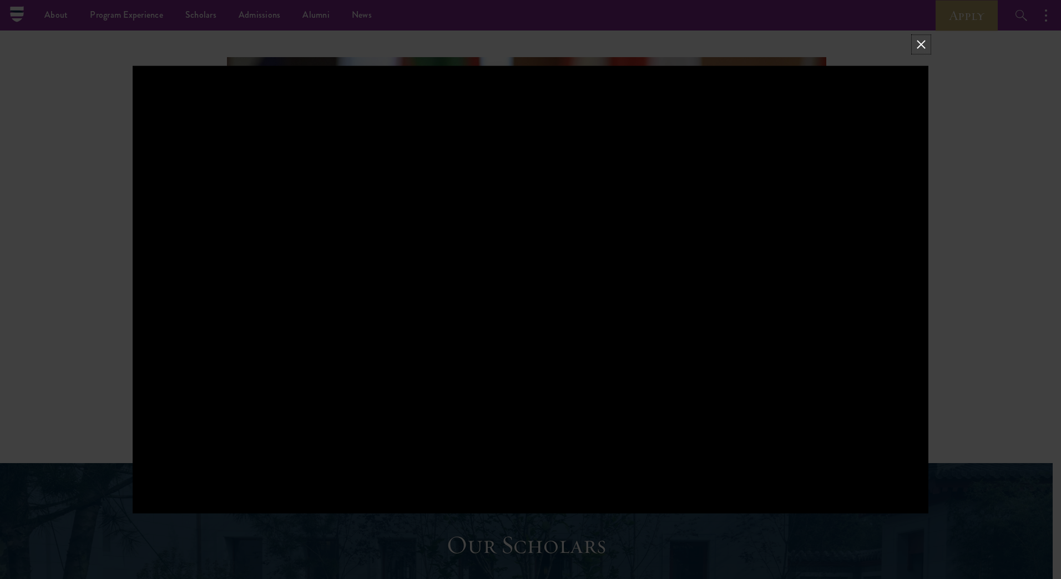
click at [920, 45] on button at bounding box center [921, 44] width 14 height 14
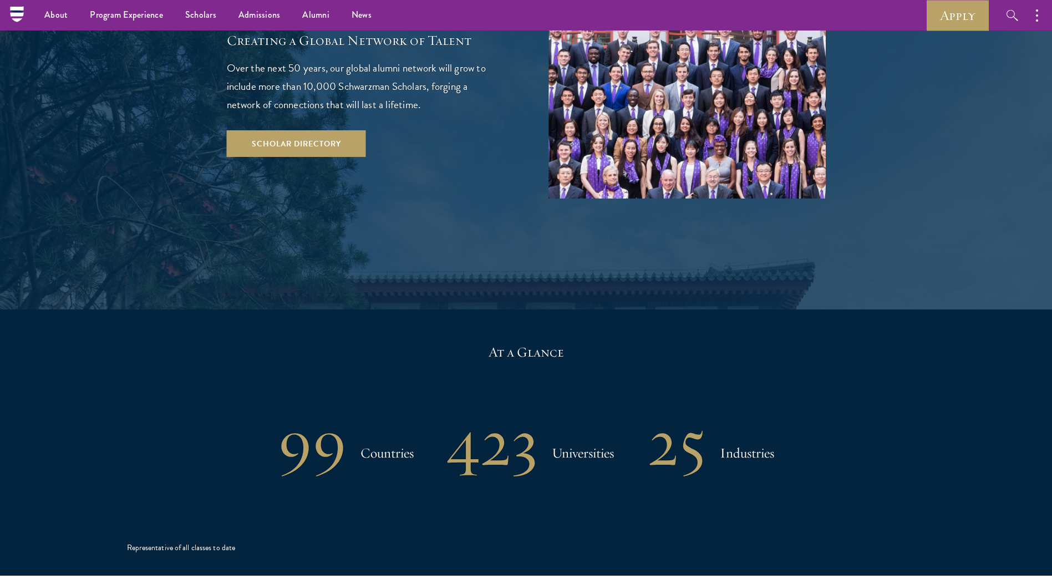
scroll to position [1831, 0]
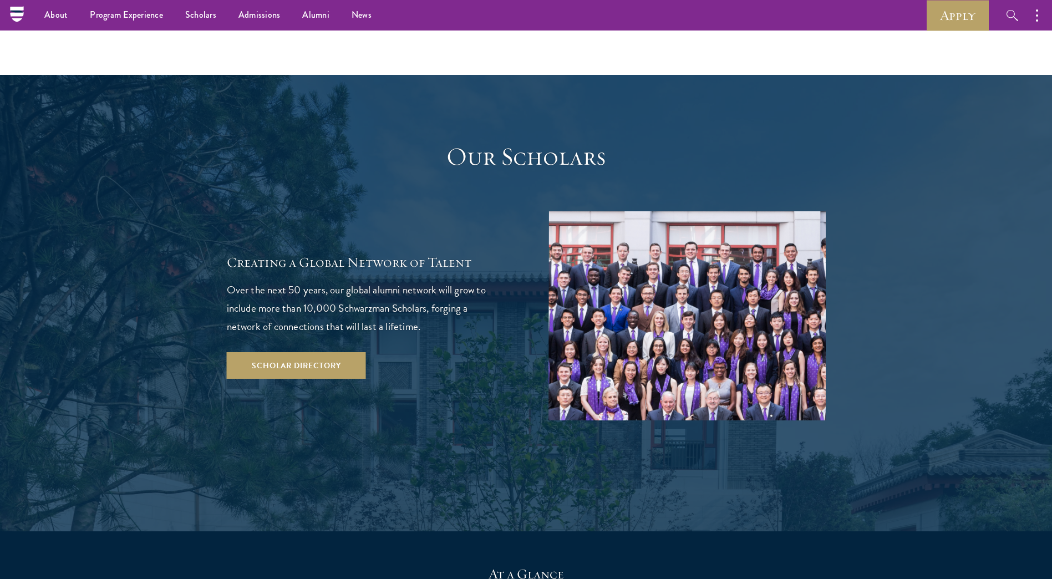
click at [712, 245] on img at bounding box center [687, 315] width 277 height 209
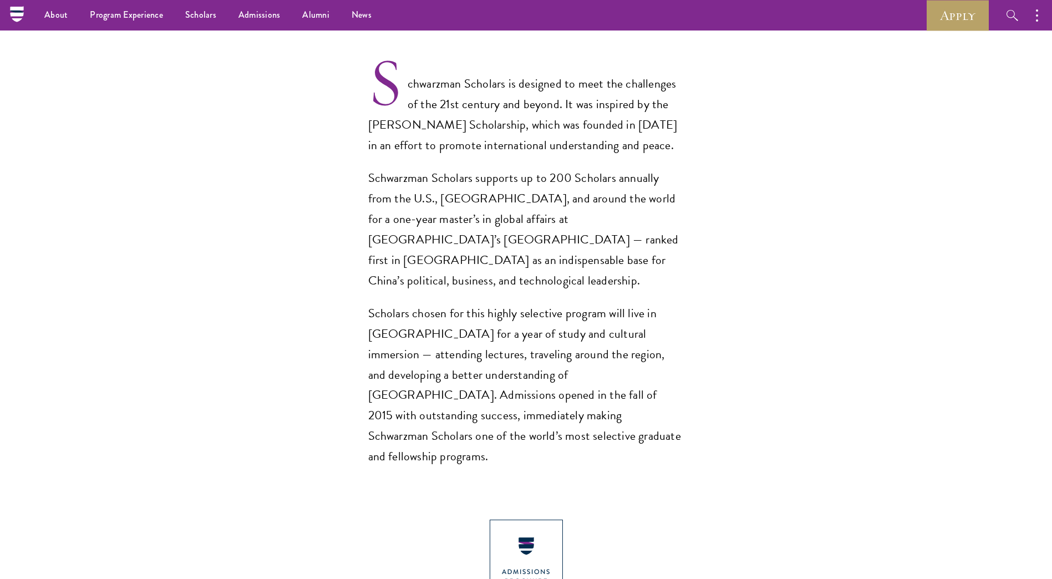
scroll to position [444, 0]
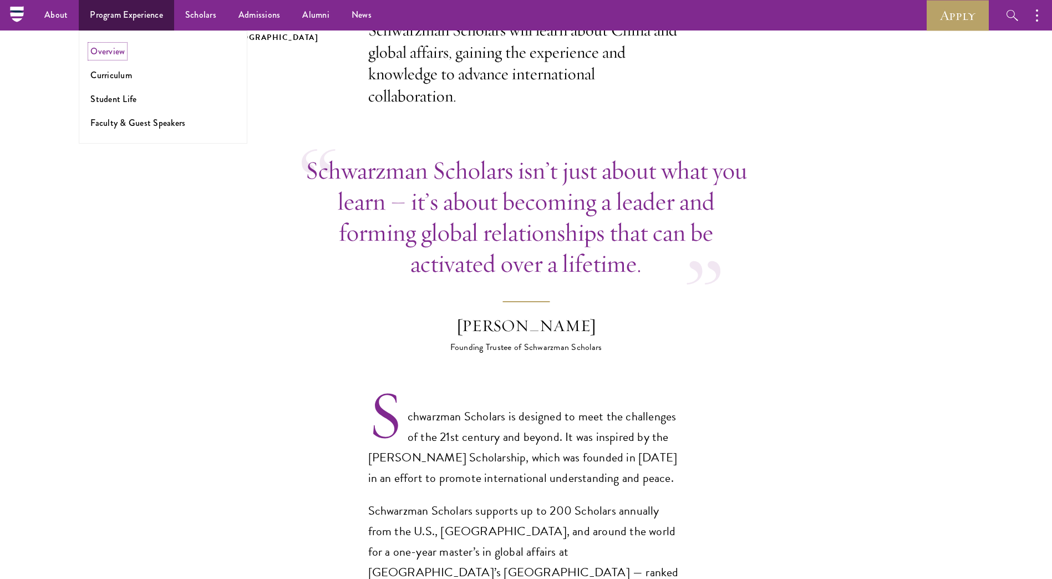
click at [116, 49] on link "Overview" at bounding box center [107, 51] width 34 height 13
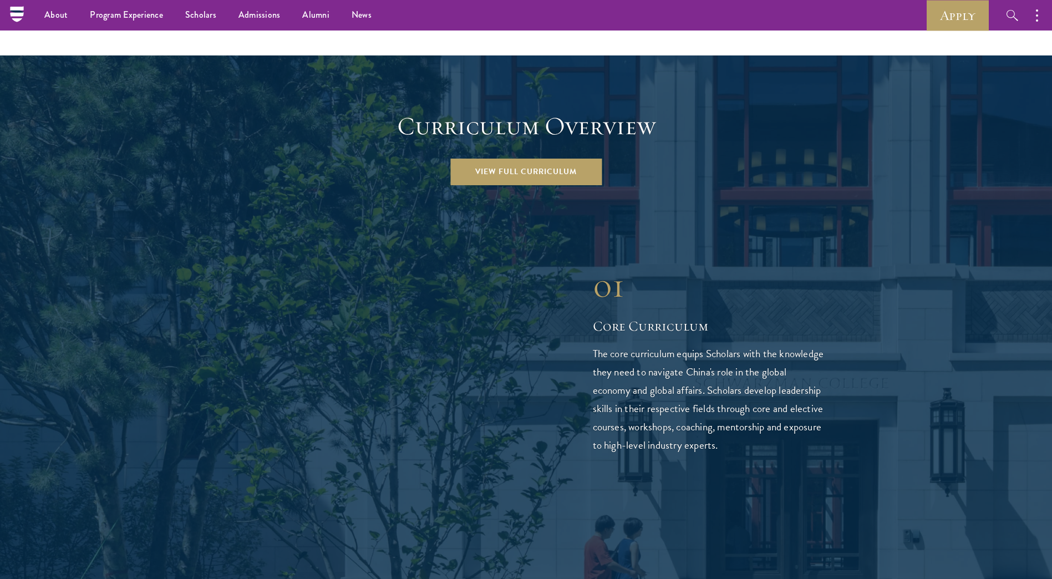
scroll to position [1498, 0]
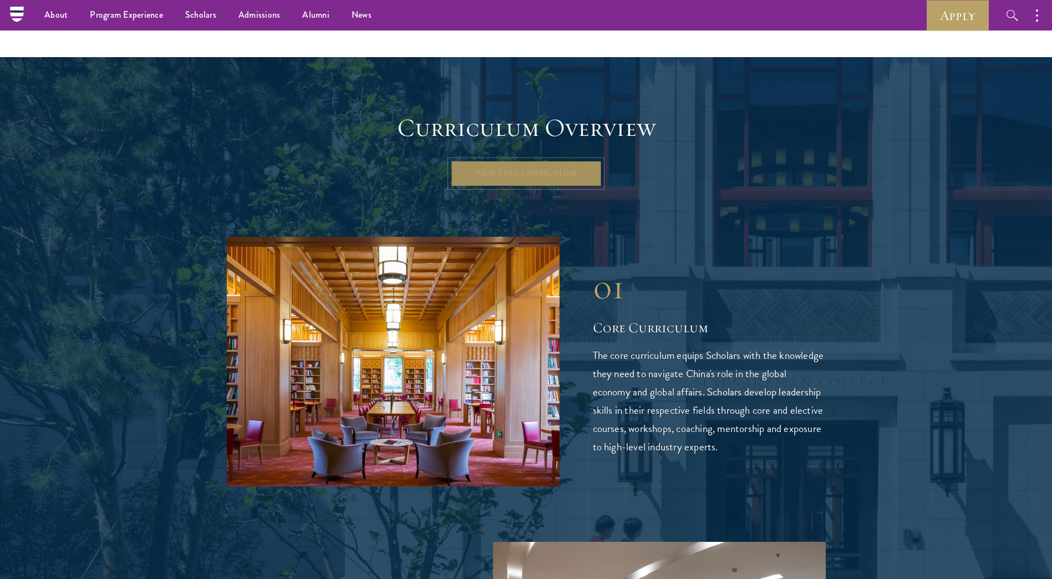
click at [540, 160] on link "View Full Curriculum" at bounding box center [525, 173] width 151 height 27
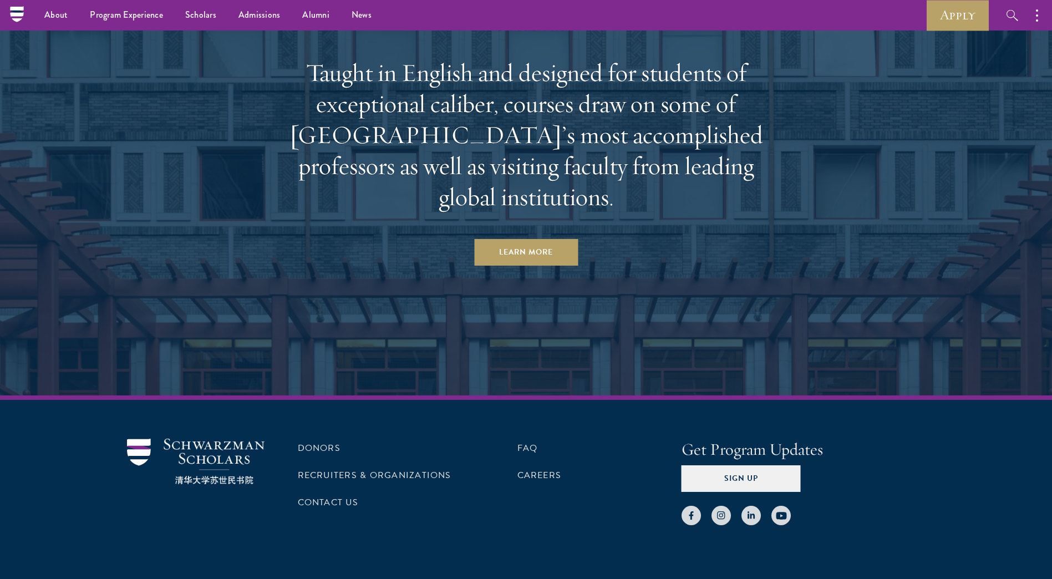
scroll to position [6633, 0]
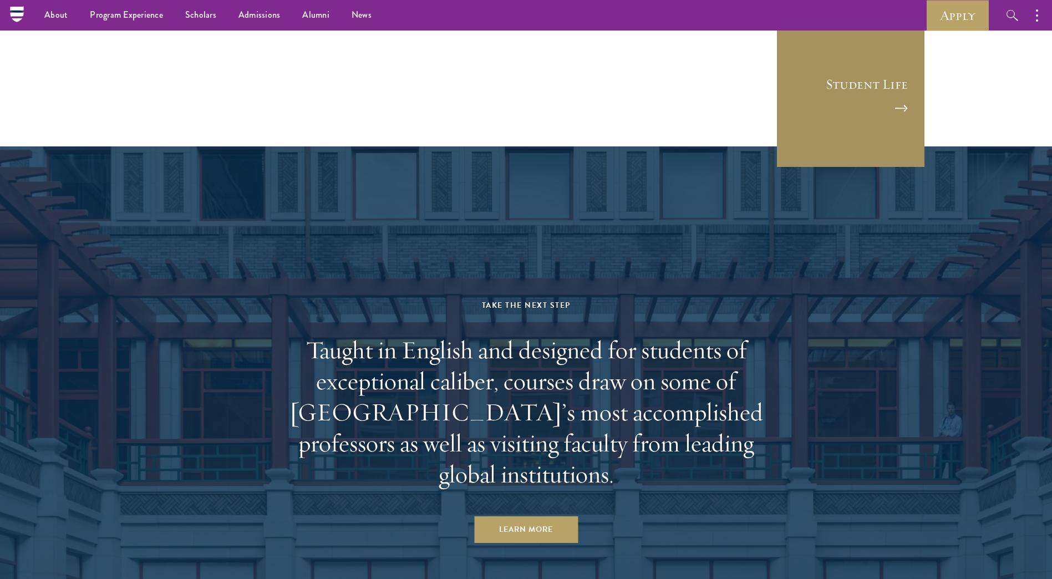
click at [904, 82] on link "Student Life" at bounding box center [851, 93] width 150 height 150
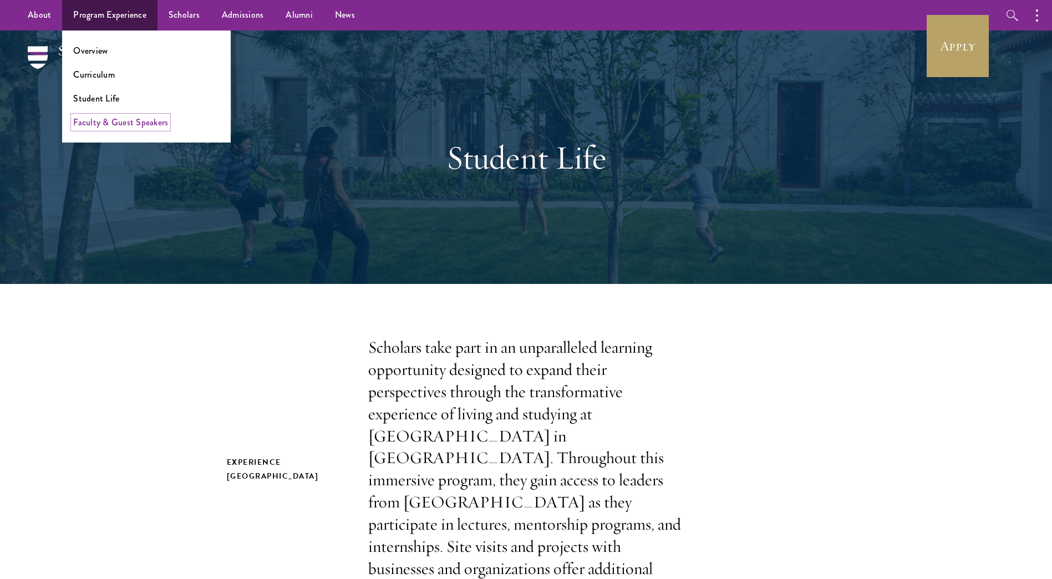
click at [140, 124] on link "Faculty & Guest Speakers" at bounding box center [120, 122] width 95 height 13
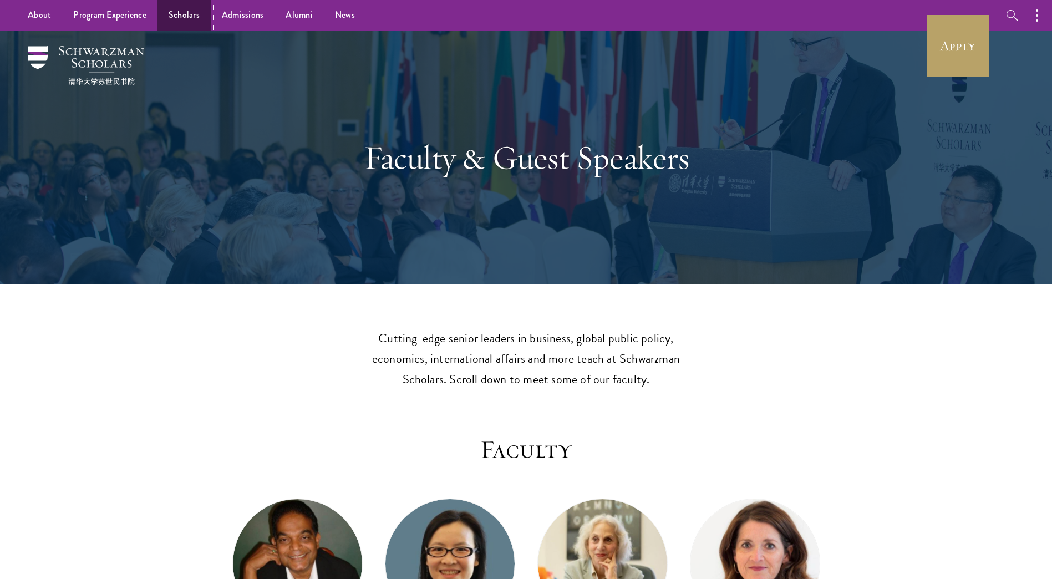
click at [182, 11] on link "Scholars" at bounding box center [184, 15] width 53 height 31
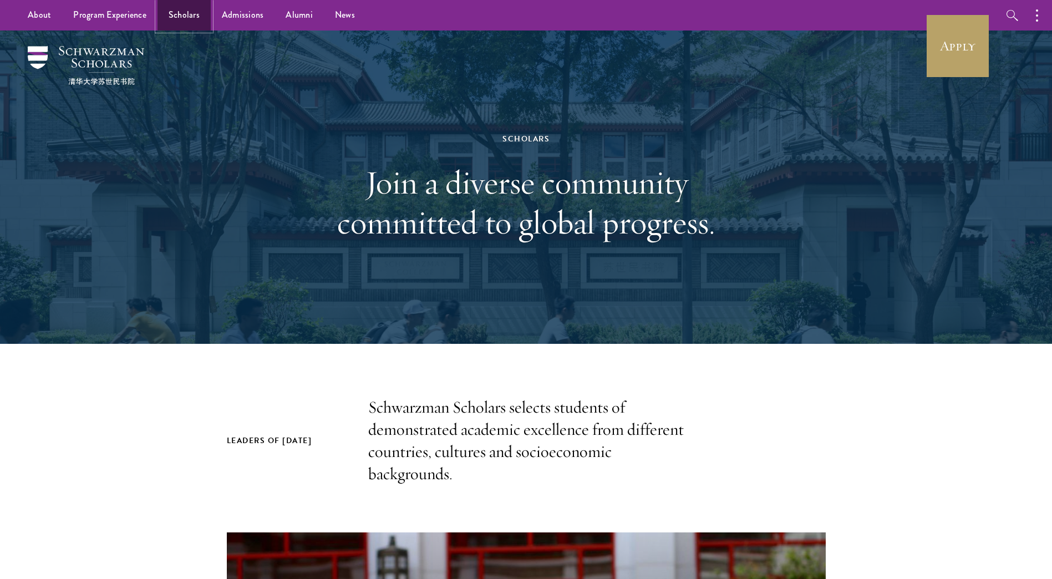
click at [169, 12] on link "Scholars" at bounding box center [184, 15] width 53 height 31
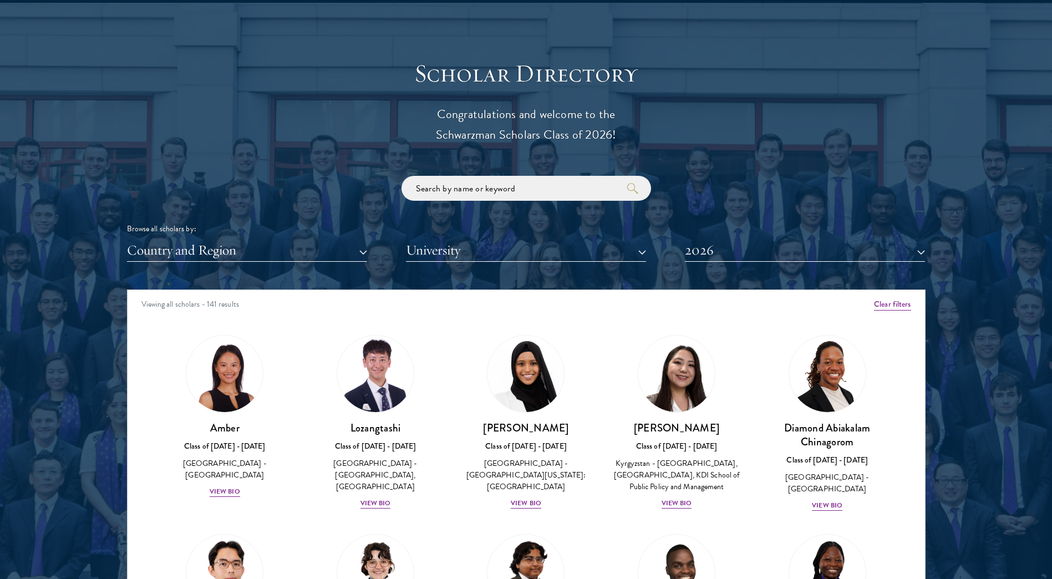
scroll to position [1220, 0]
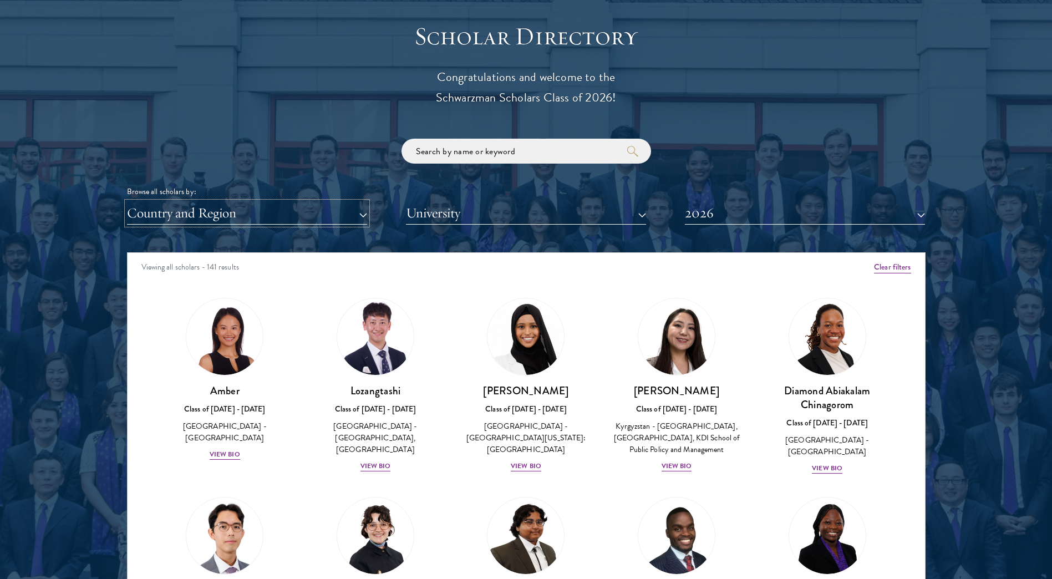
click at [298, 215] on button "Country and Region" at bounding box center [247, 213] width 240 height 23
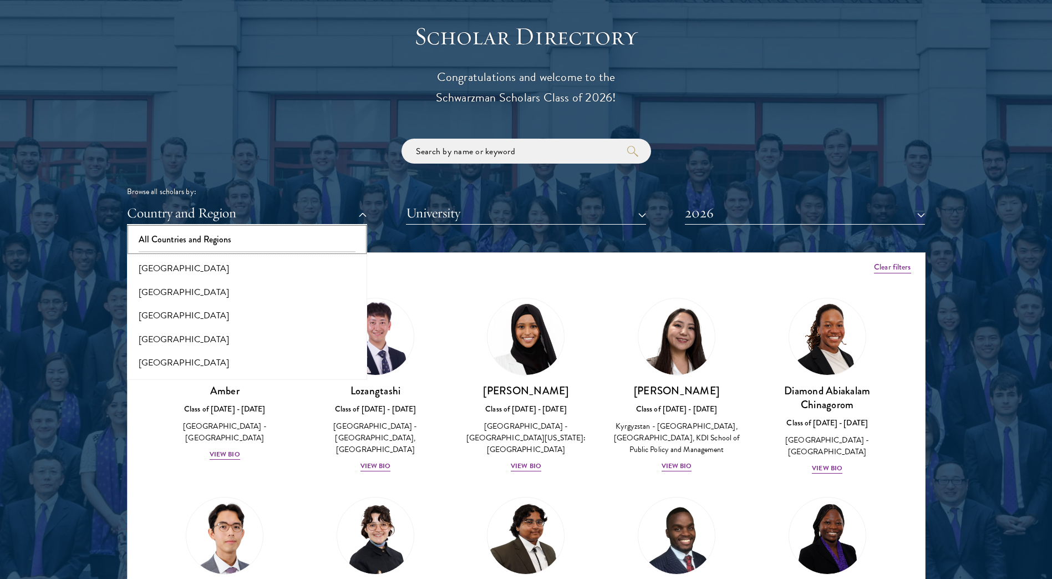
click at [254, 240] on button "All Countries and Regions" at bounding box center [247, 239] width 234 height 23
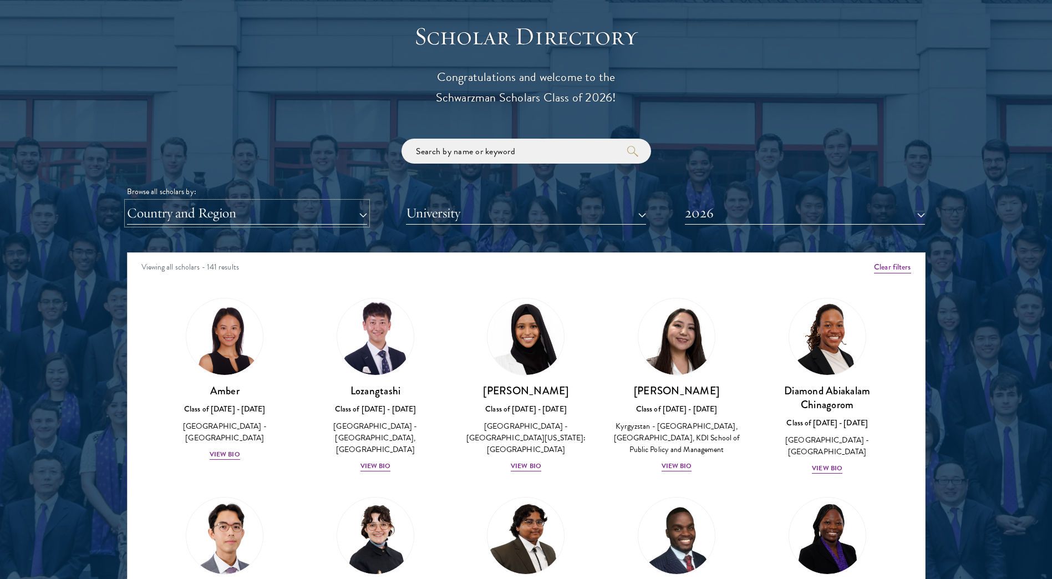
click at [295, 214] on button "Country and Region" at bounding box center [247, 213] width 240 height 23
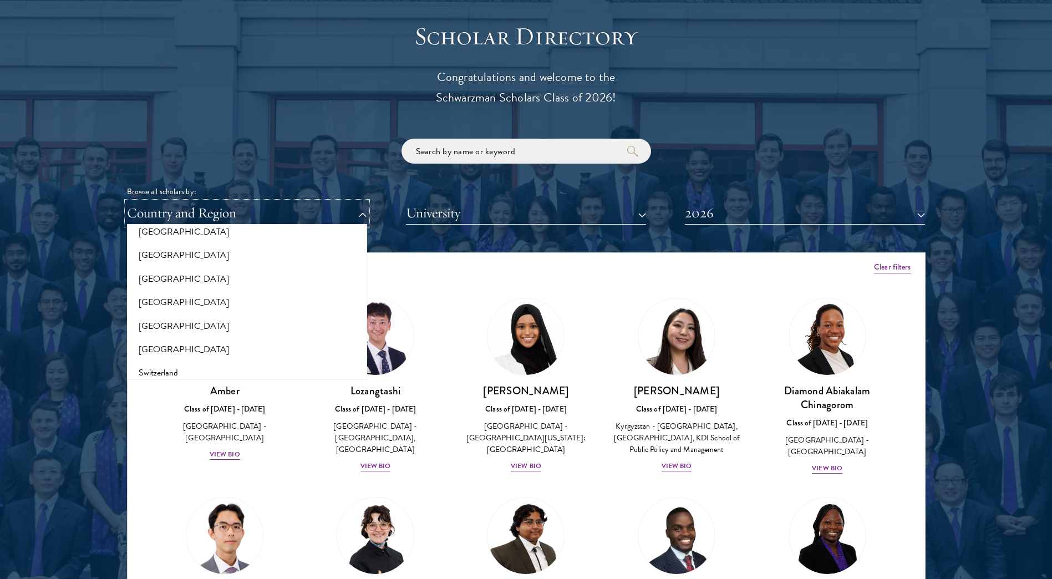
scroll to position [2219, 0]
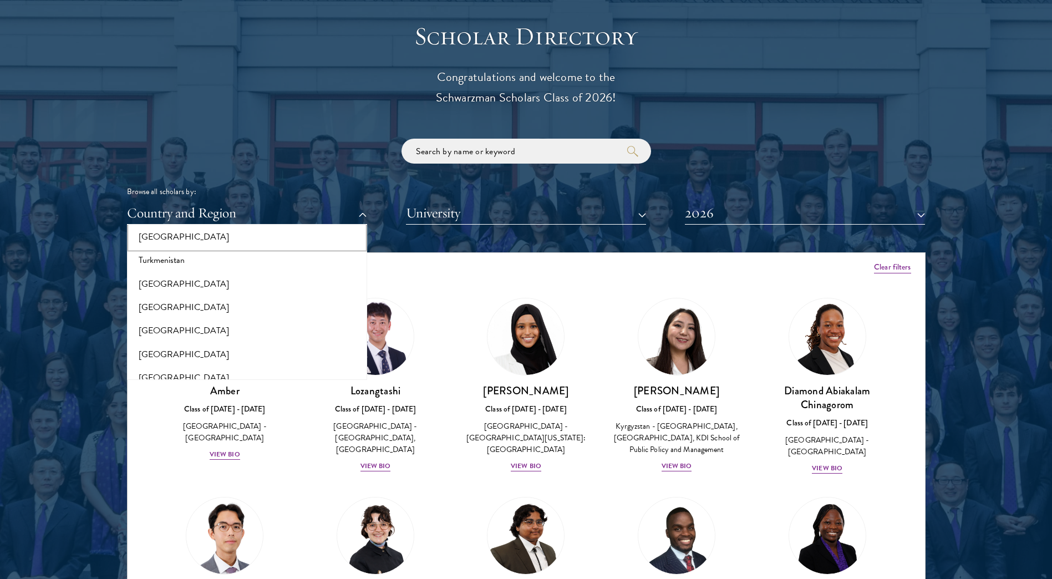
click at [183, 244] on button "[GEOGRAPHIC_DATA]" at bounding box center [247, 236] width 234 height 23
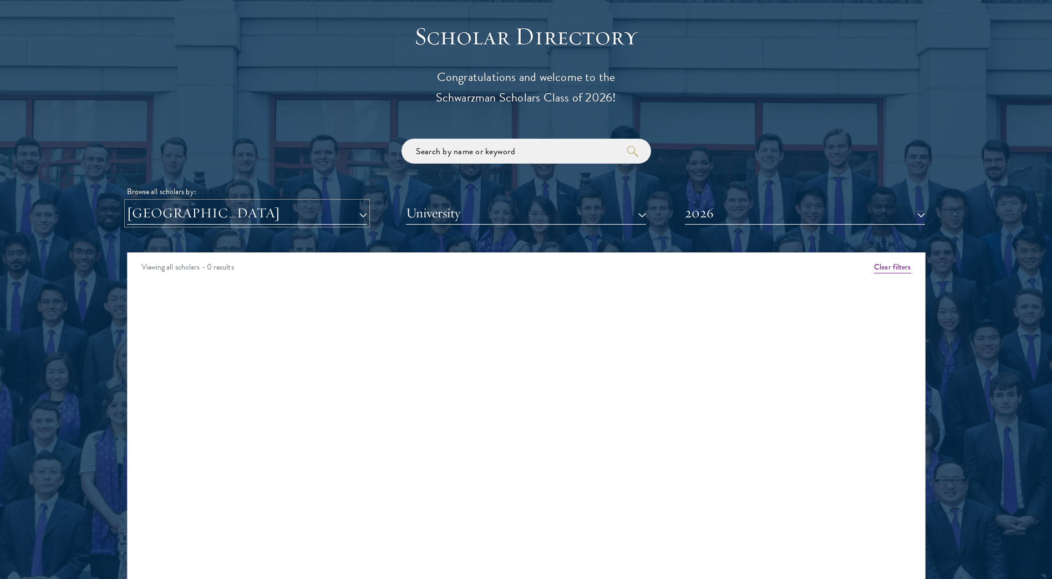
click at [348, 214] on button "[GEOGRAPHIC_DATA]" at bounding box center [247, 213] width 240 height 23
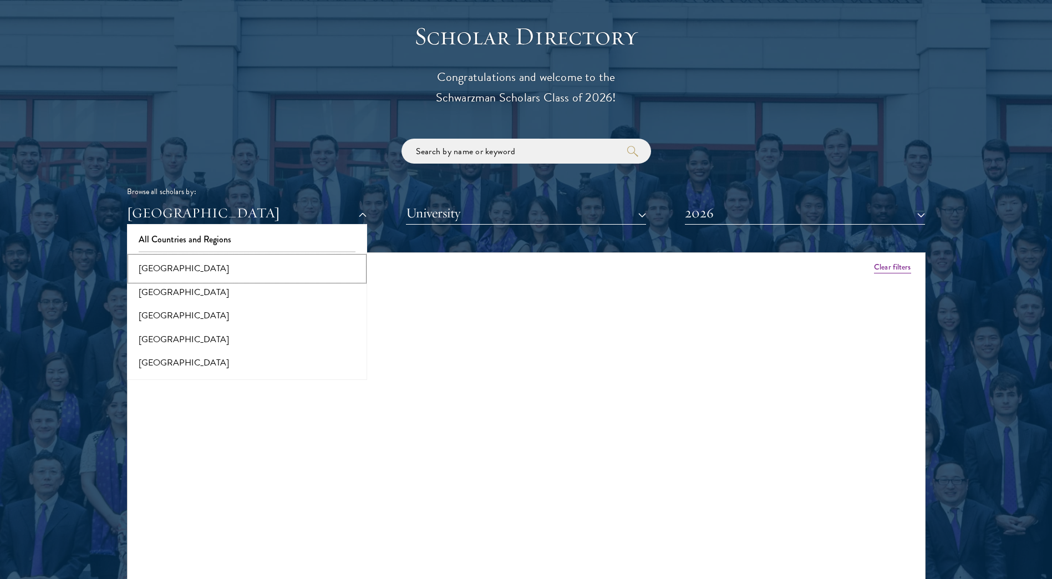
click at [237, 261] on button "[GEOGRAPHIC_DATA]" at bounding box center [247, 268] width 234 height 23
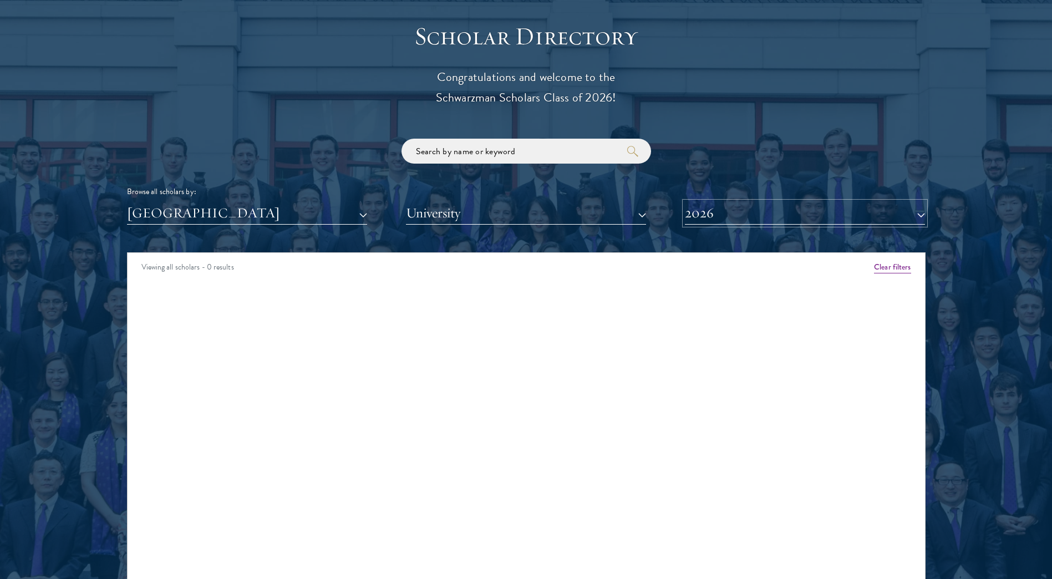
click at [748, 209] on button "2026" at bounding box center [805, 213] width 240 height 23
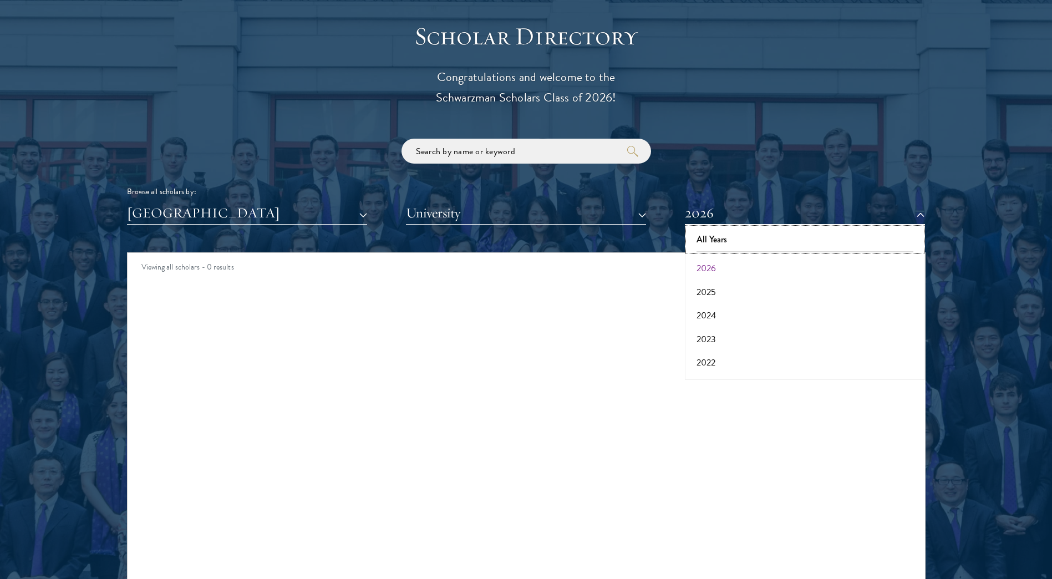
click at [727, 233] on button "All Years" at bounding box center [805, 239] width 234 height 23
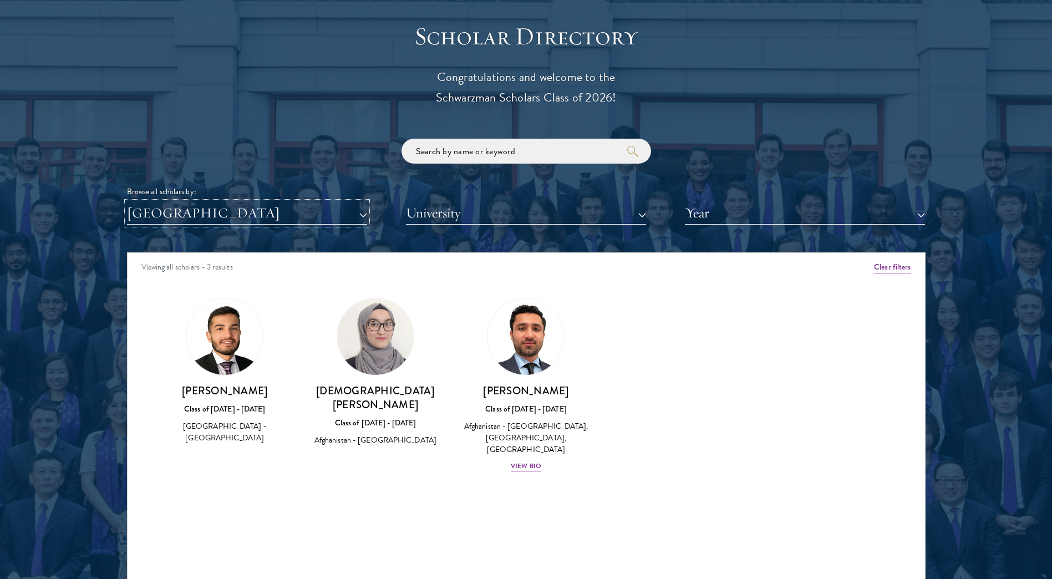
click at [255, 214] on button "[GEOGRAPHIC_DATA]" at bounding box center [247, 213] width 240 height 23
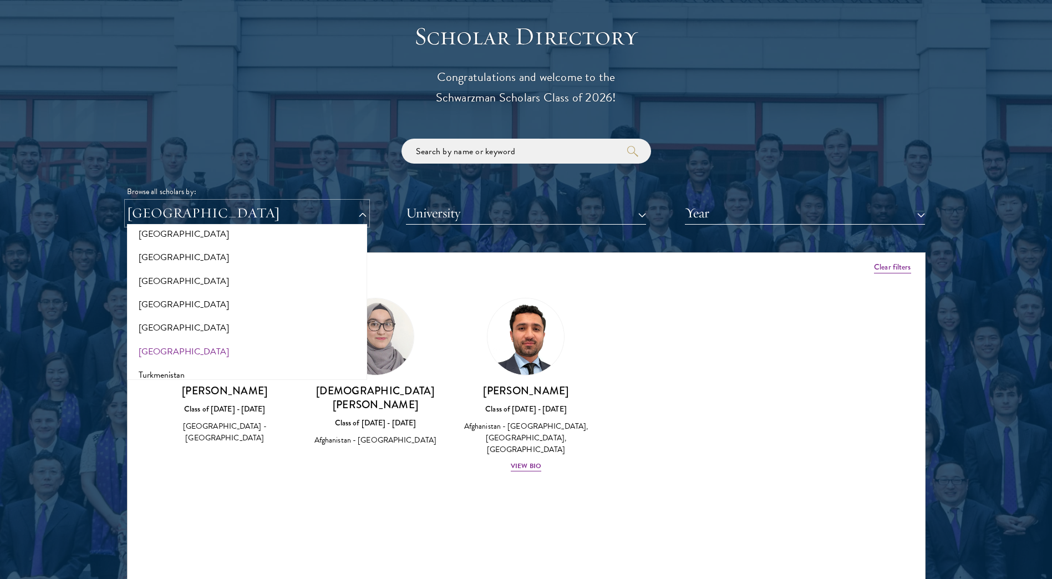
scroll to position [2108, 0]
click at [165, 349] on button "[GEOGRAPHIC_DATA]" at bounding box center [247, 347] width 234 height 23
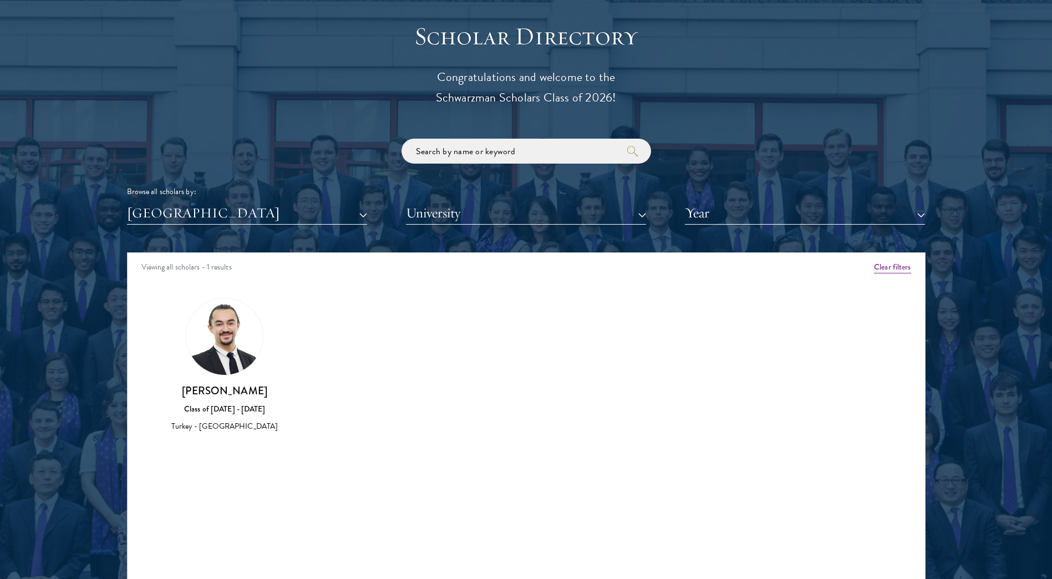
click at [227, 347] on img at bounding box center [224, 336] width 77 height 77
drag, startPoint x: 274, startPoint y: 427, endPoint x: 222, endPoint y: 420, distance: 52.5
click at [212, 426] on div "Turkey - University of Chicago" at bounding box center [225, 426] width 129 height 12
drag, startPoint x: 222, startPoint y: 420, endPoint x: 334, endPoint y: 401, distance: 114.4
click at [392, 403] on div "Amber Class of 2025 - 2026 China - Peking University View Bio Cirenquji Class o…" at bounding box center [527, 375] width 798 height 183
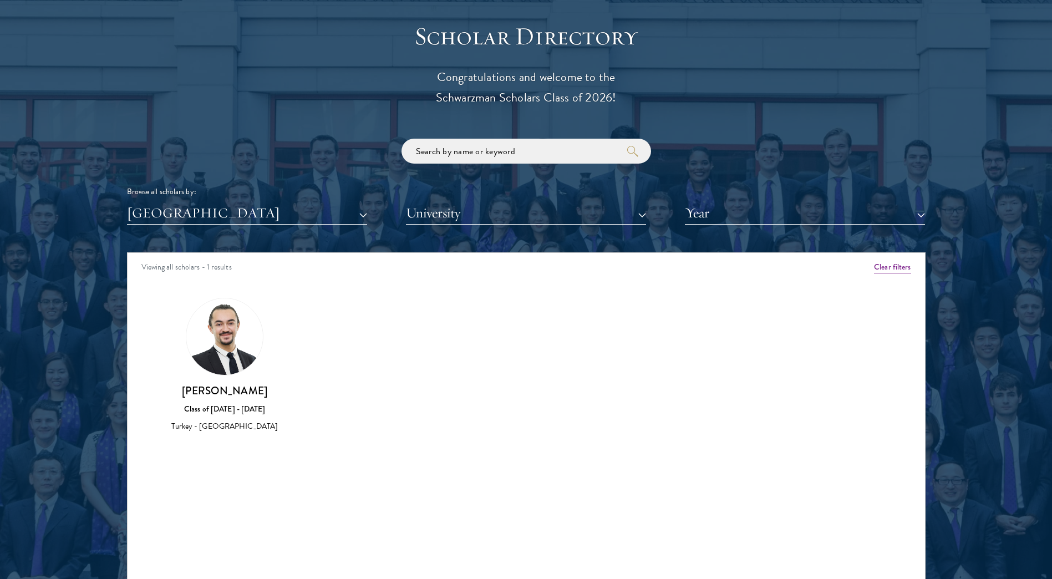
drag, startPoint x: 175, startPoint y: 393, endPoint x: 270, endPoint y: 390, distance: 94.4
click at [272, 391] on h3 "Ozan Beran Akturan" at bounding box center [225, 391] width 129 height 14
drag, startPoint x: 270, startPoint y: 390, endPoint x: 252, endPoint y: 390, distance: 17.8
copy h3 "Ozan Beran Akturan"
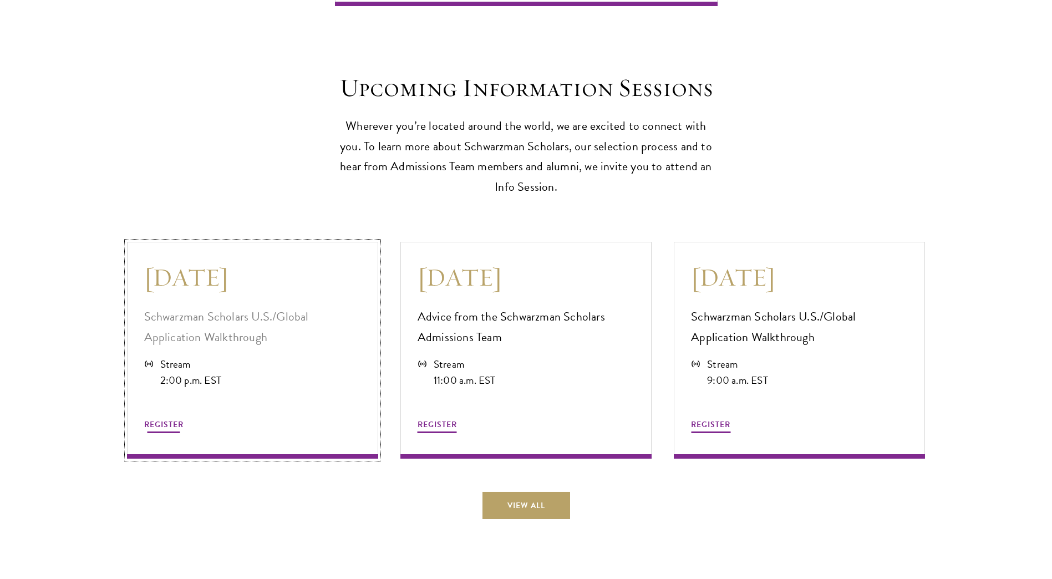
click at [293, 338] on p "Schwarzman Scholars U.S./Global Application Walkthrough" at bounding box center [252, 327] width 217 height 41
